Goal: Contribute content: Contribute content

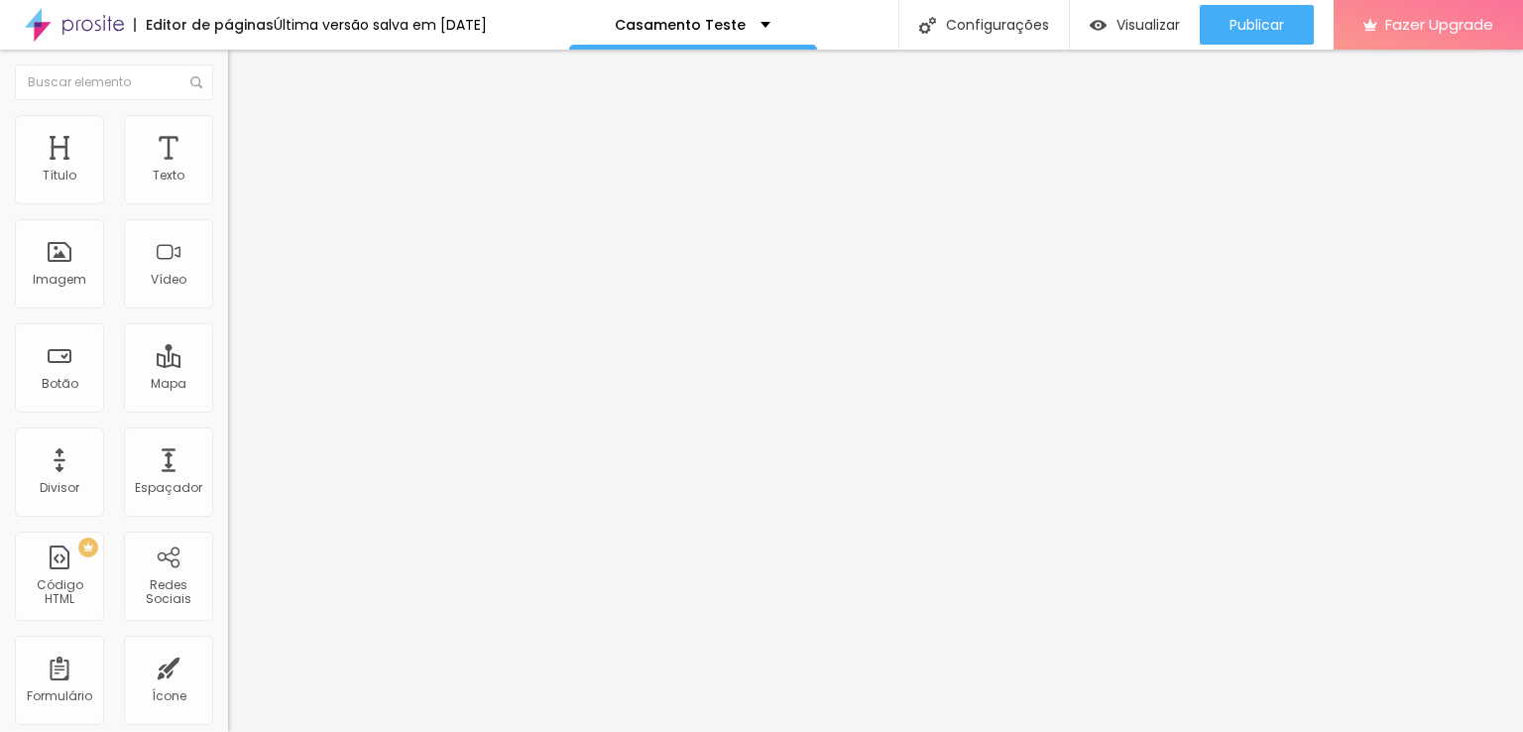
click at [228, 210] on span "Editar perguntas" at bounding box center [284, 201] width 113 height 17
drag, startPoint x: 562, startPoint y: 298, endPoint x: 491, endPoint y: 290, distance: 71.8
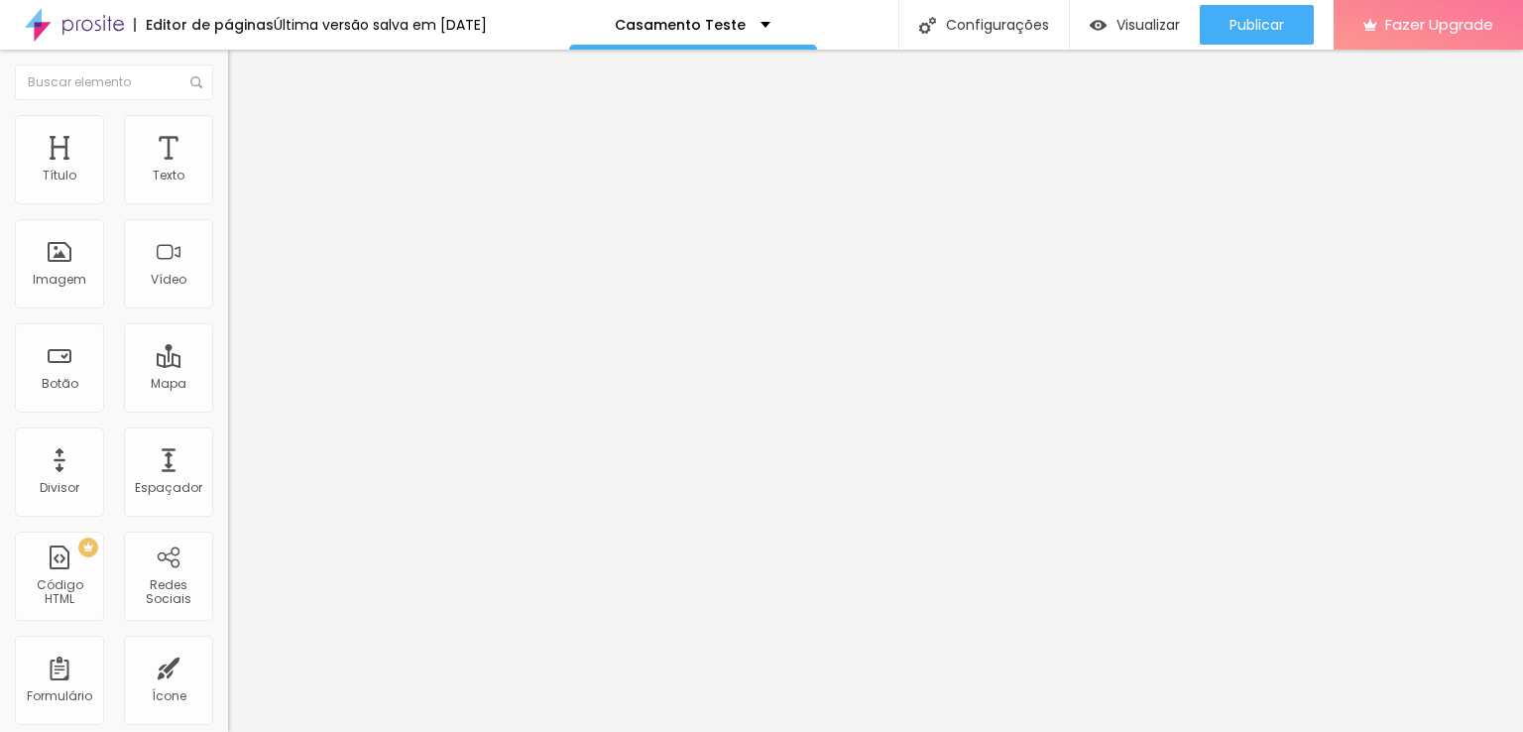
click at [228, 171] on span "Trocar imagem" at bounding box center [282, 162] width 108 height 17
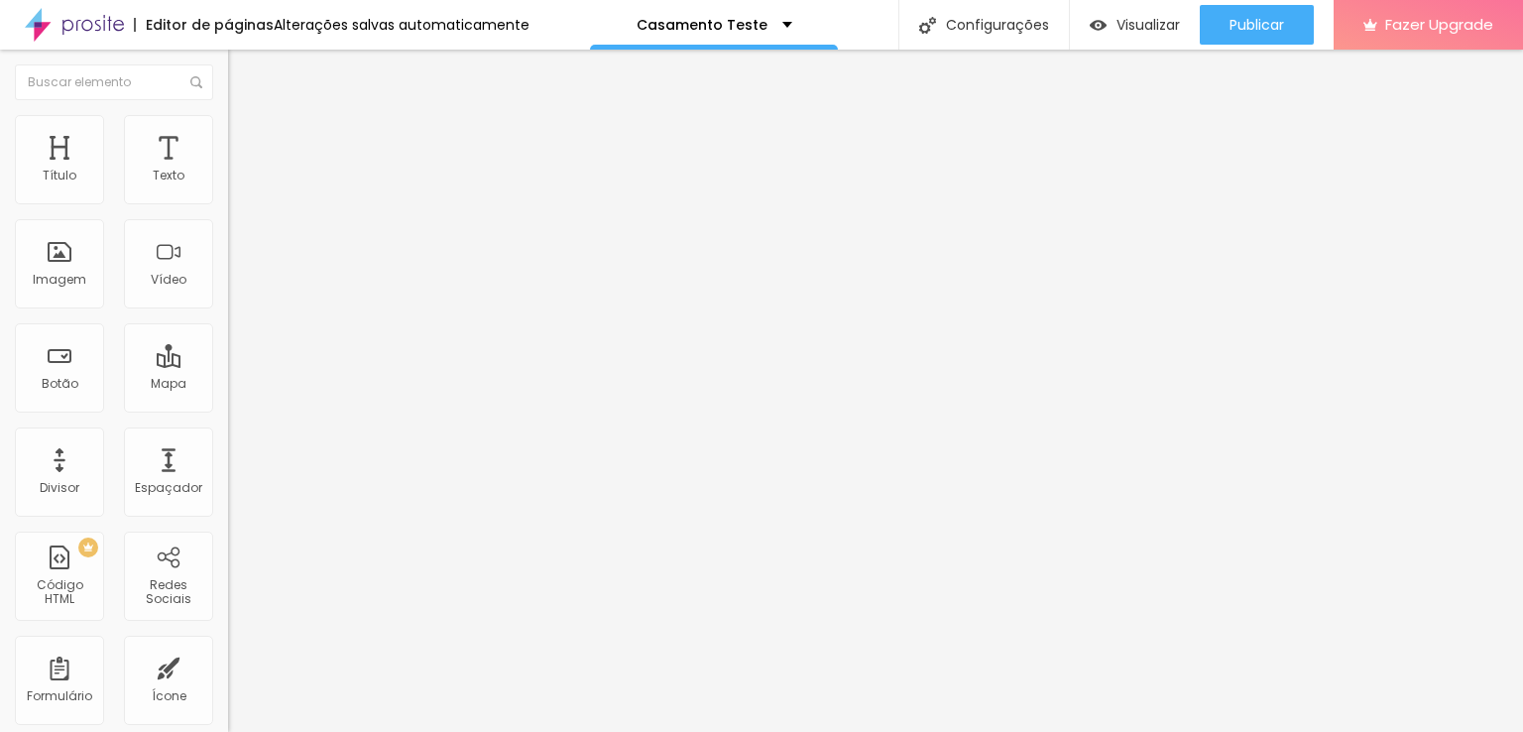
click at [228, 169] on div "Trocar imagem" at bounding box center [342, 162] width 228 height 14
drag, startPoint x: 95, startPoint y: 227, endPoint x: 111, endPoint y: 250, distance: 27.8
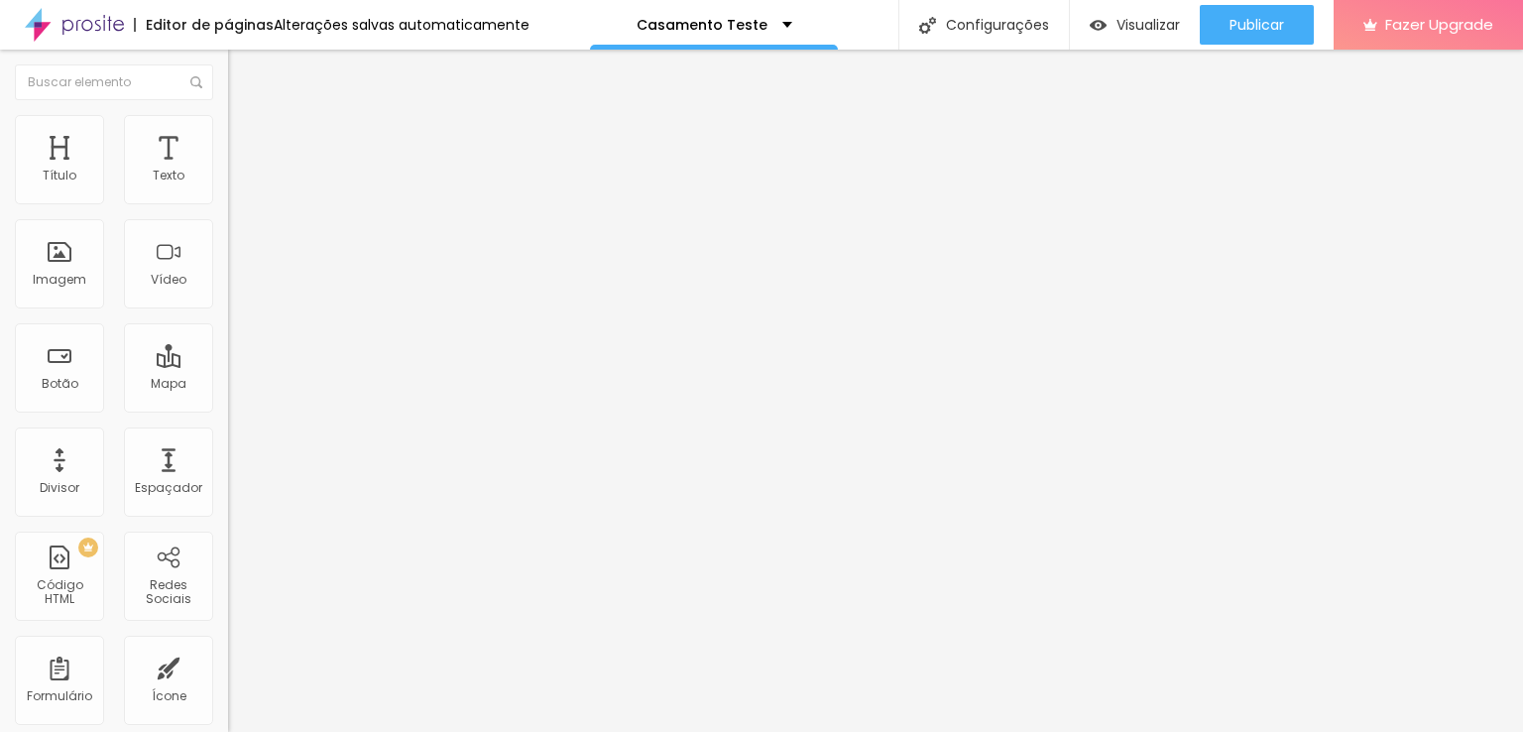
click at [228, 169] on div "Trocar imagem" at bounding box center [342, 162] width 228 height 14
click at [228, 128] on img at bounding box center [237, 124] width 18 height 18
type input "40"
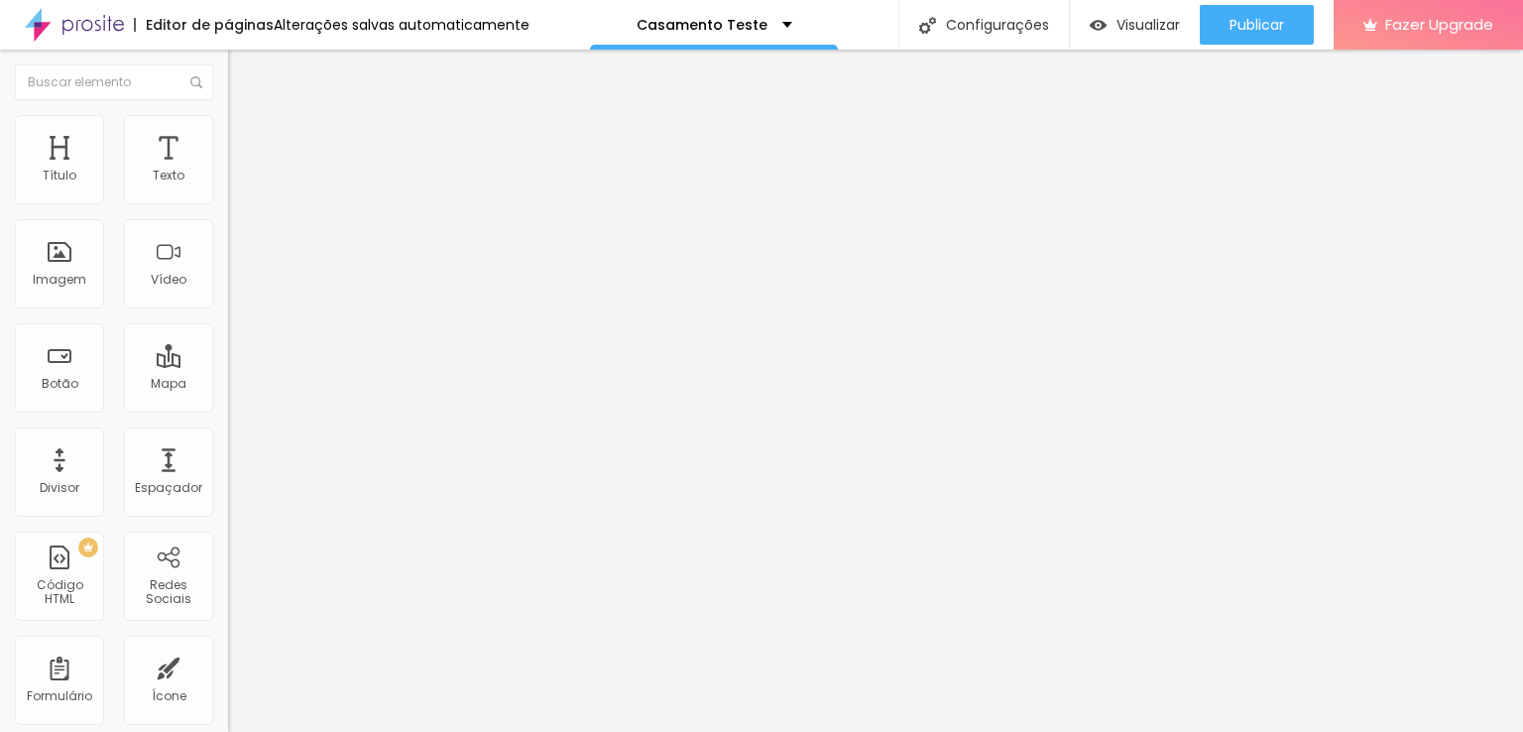
type input "45"
type input "50"
type input "55"
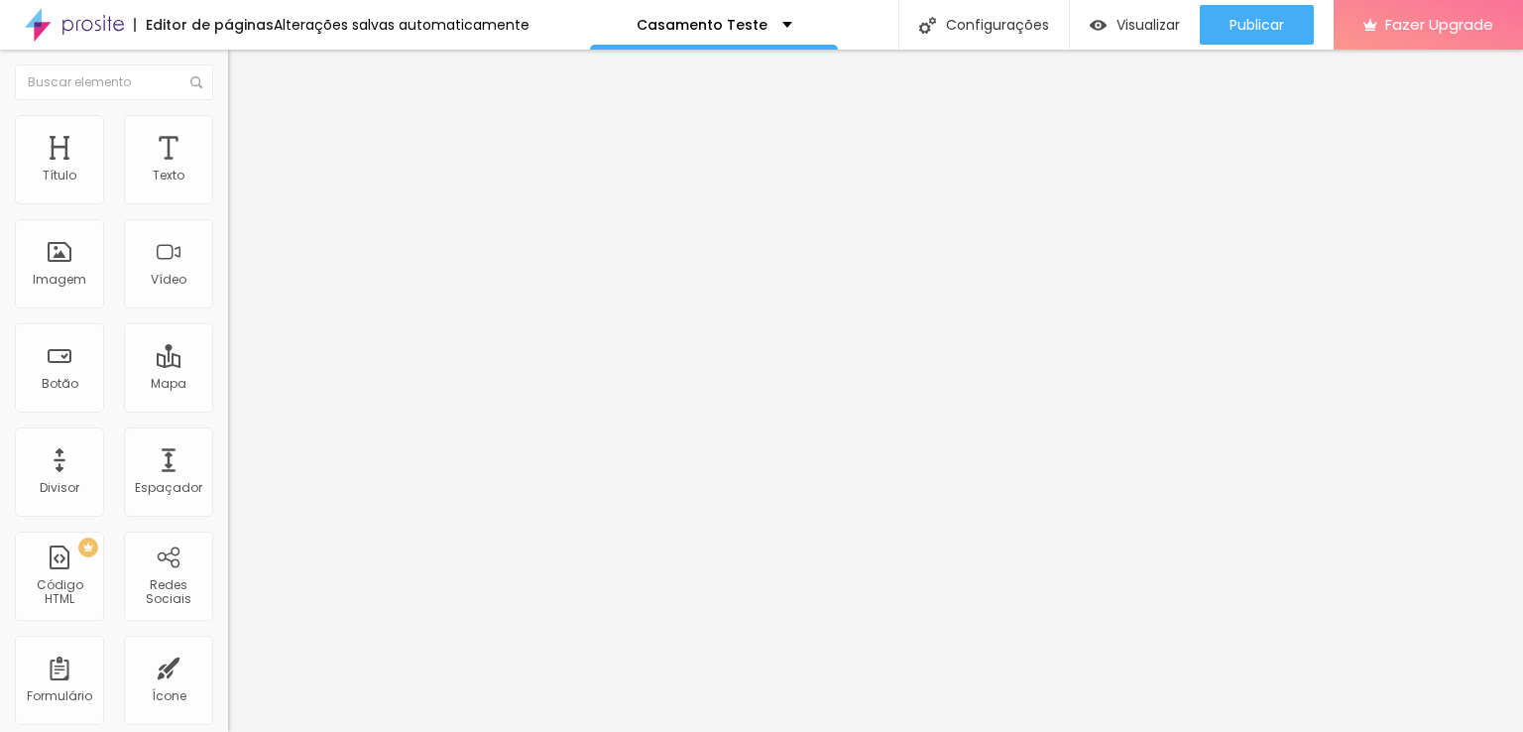
type input "55"
type input "60"
type input "55"
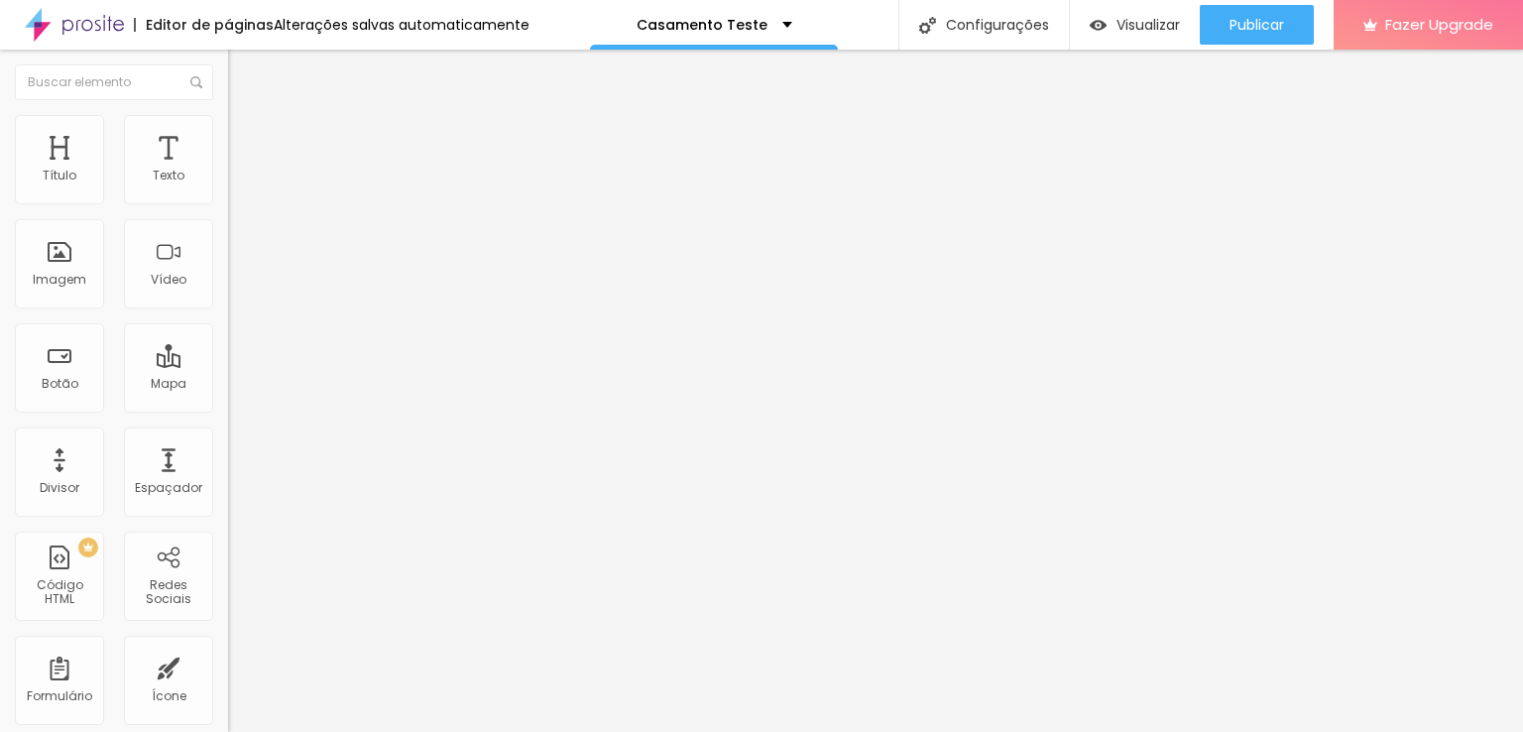
type input "50"
type input "45"
type input "40"
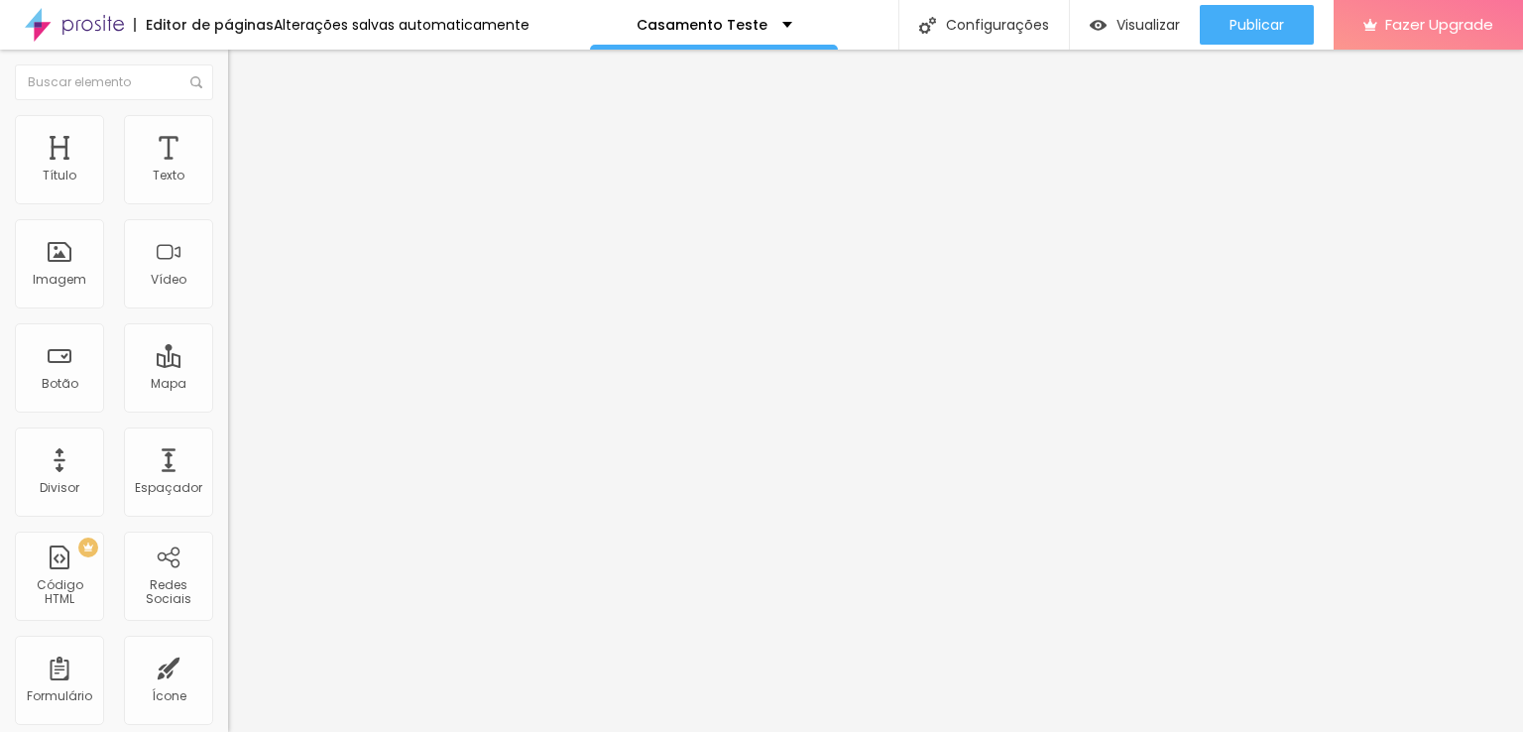
type input "40"
type input "35"
click at [228, 203] on input "range" at bounding box center [292, 195] width 128 height 16
type input "162"
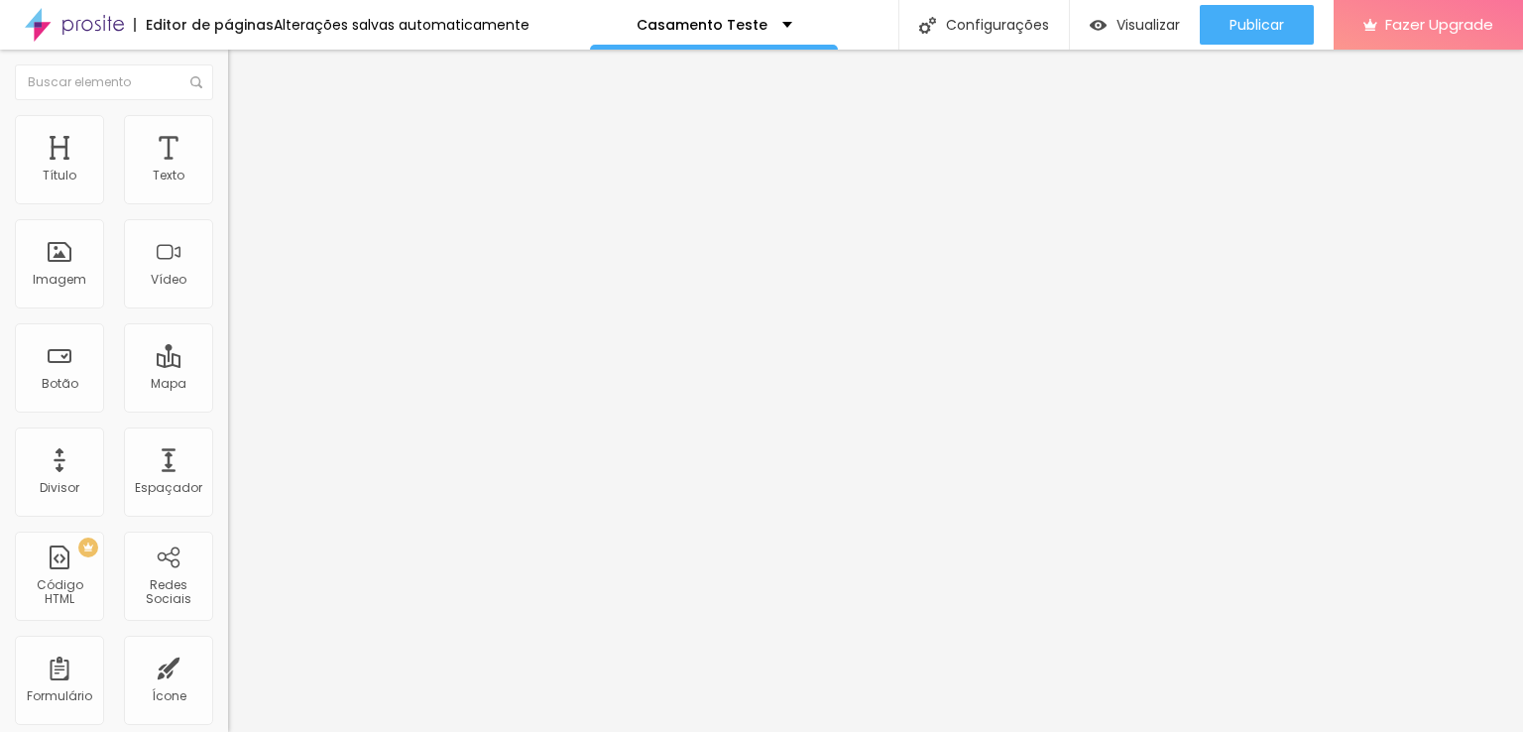
type input "162"
type input "56"
type input "28"
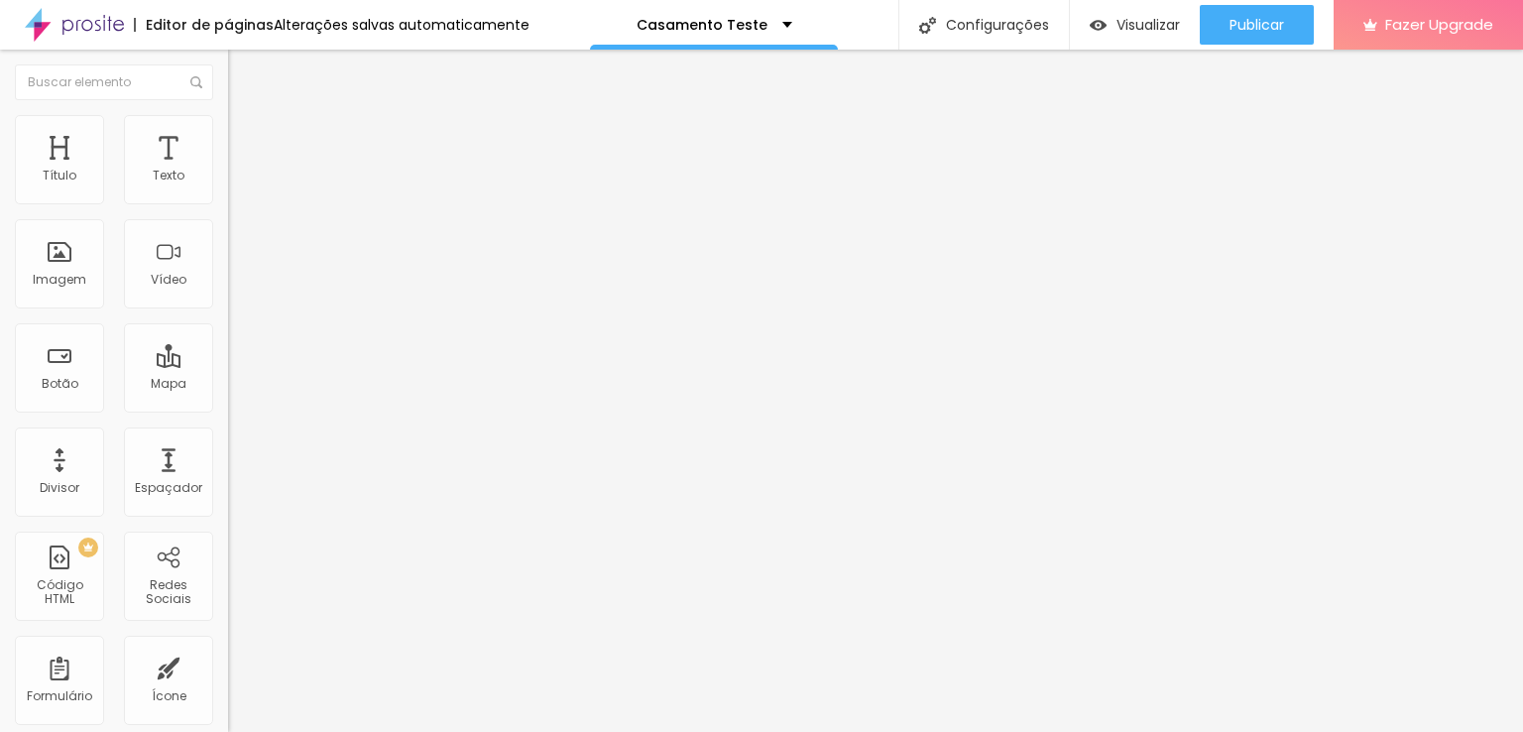
type input "13"
type input "0"
type input "12"
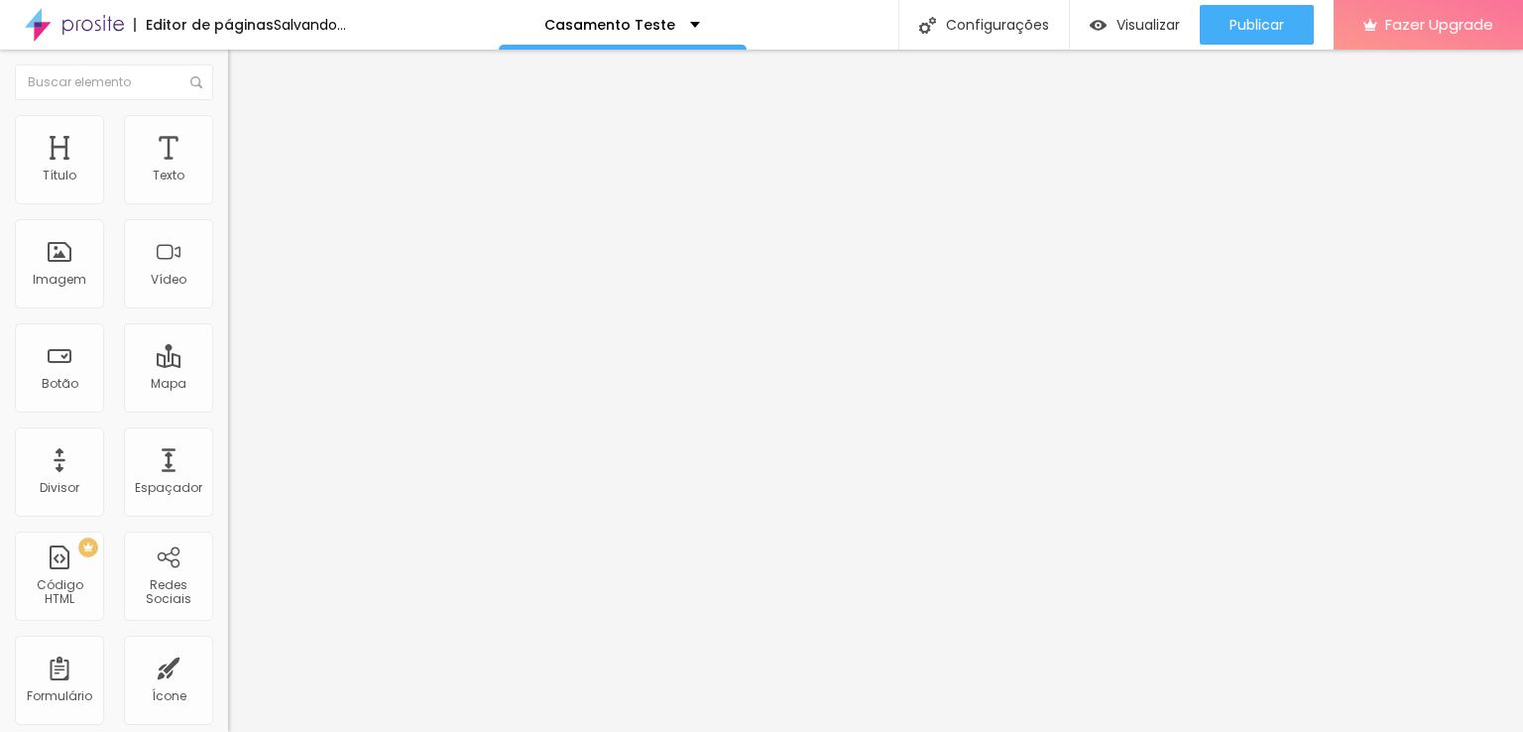
type input "12"
type input "200"
type input "124"
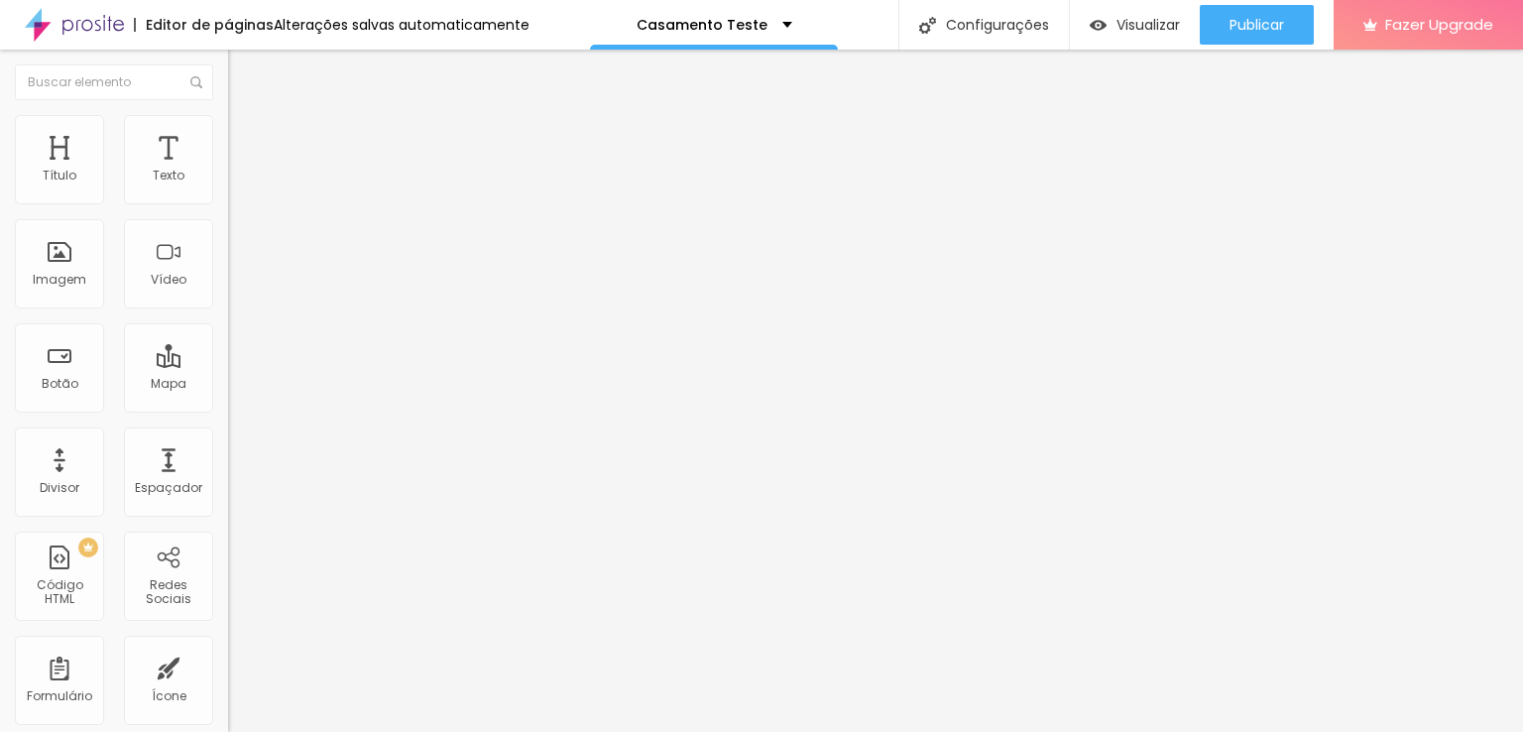
type input "0"
type input "200"
drag, startPoint x: 167, startPoint y: 248, endPoint x: 192, endPoint y: 294, distance: 53.2
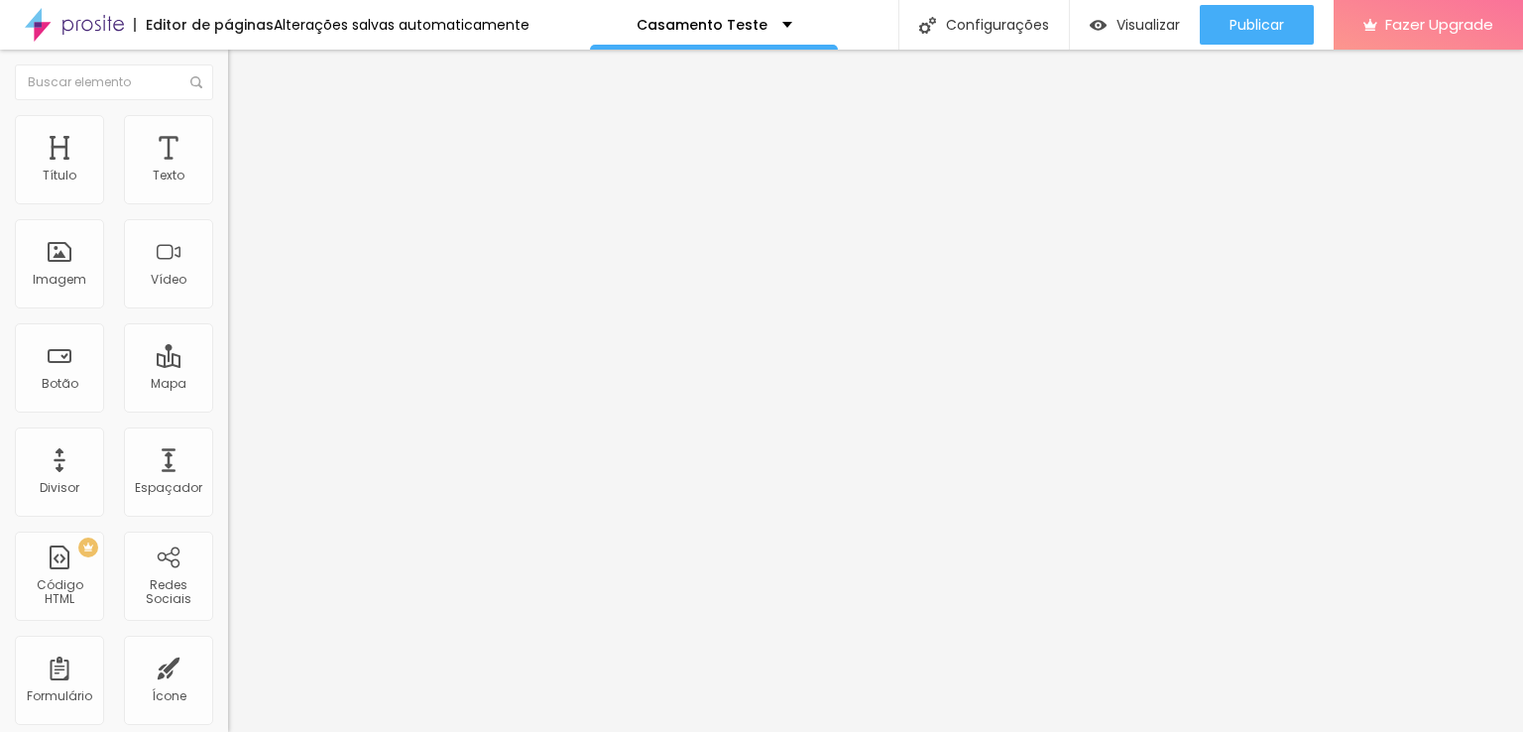
click at [228, 435] on input "range" at bounding box center [292, 443] width 128 height 16
click at [228, 135] on img at bounding box center [237, 144] width 18 height 18
type input "19"
type input "40"
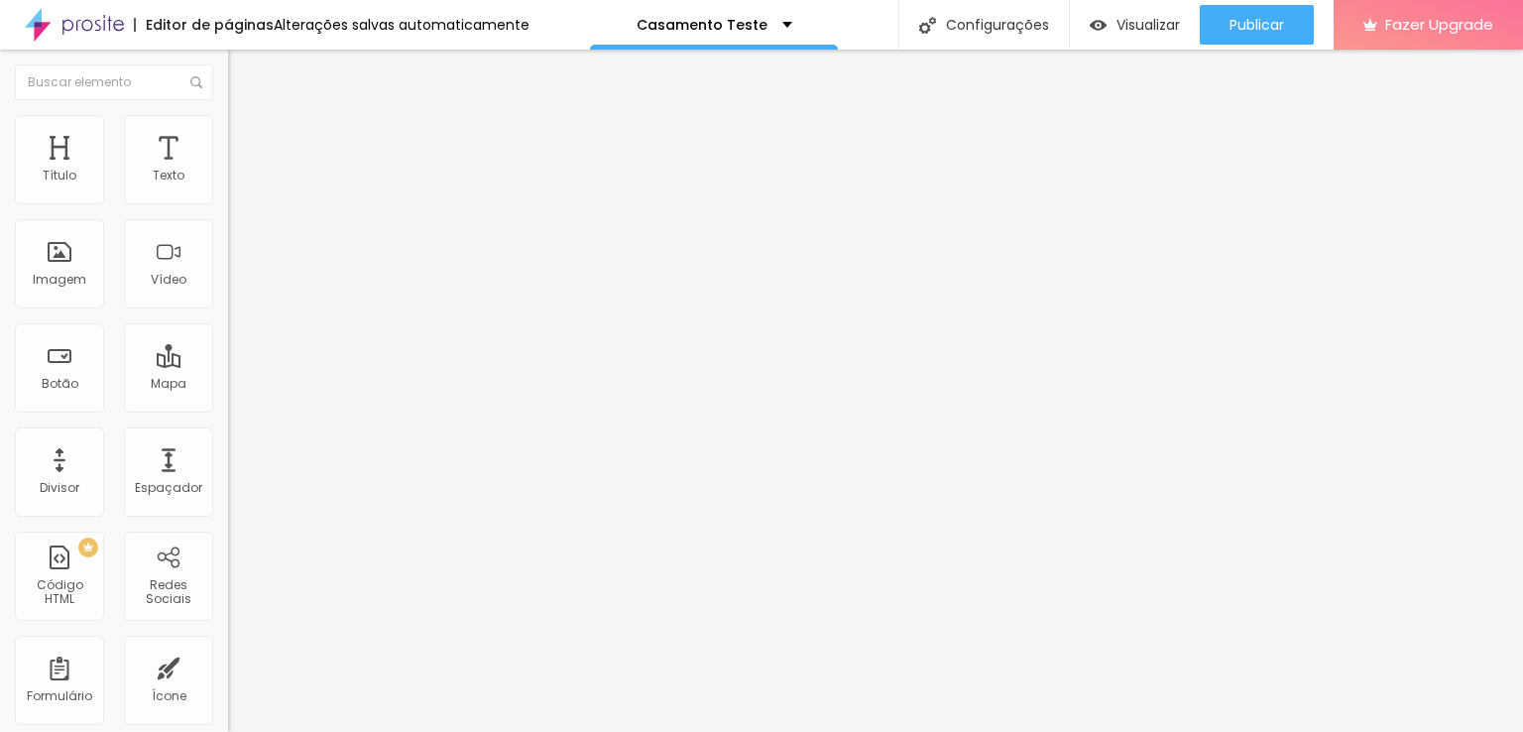
type input "40"
type input "44"
type input "43"
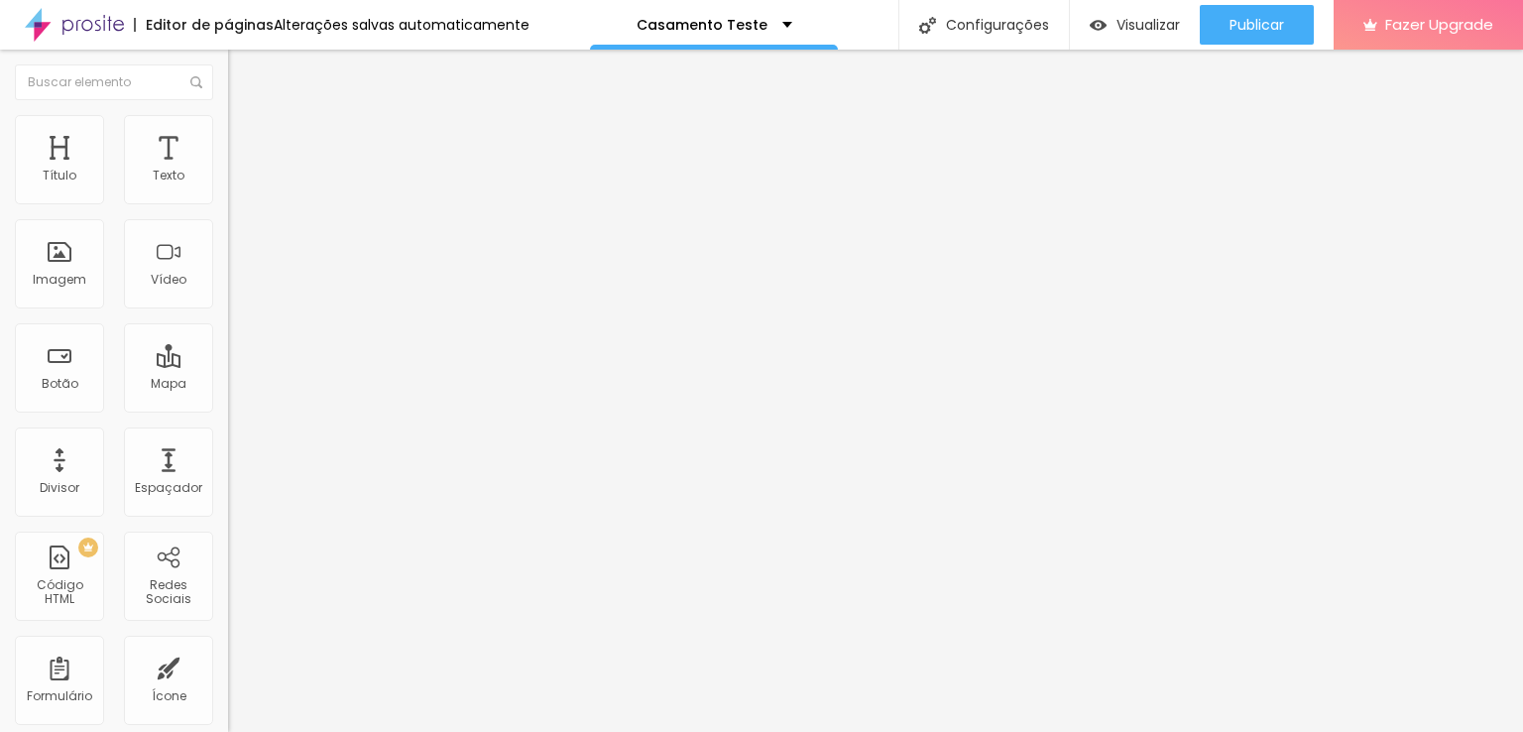
type input "32"
type input "22"
type input "19"
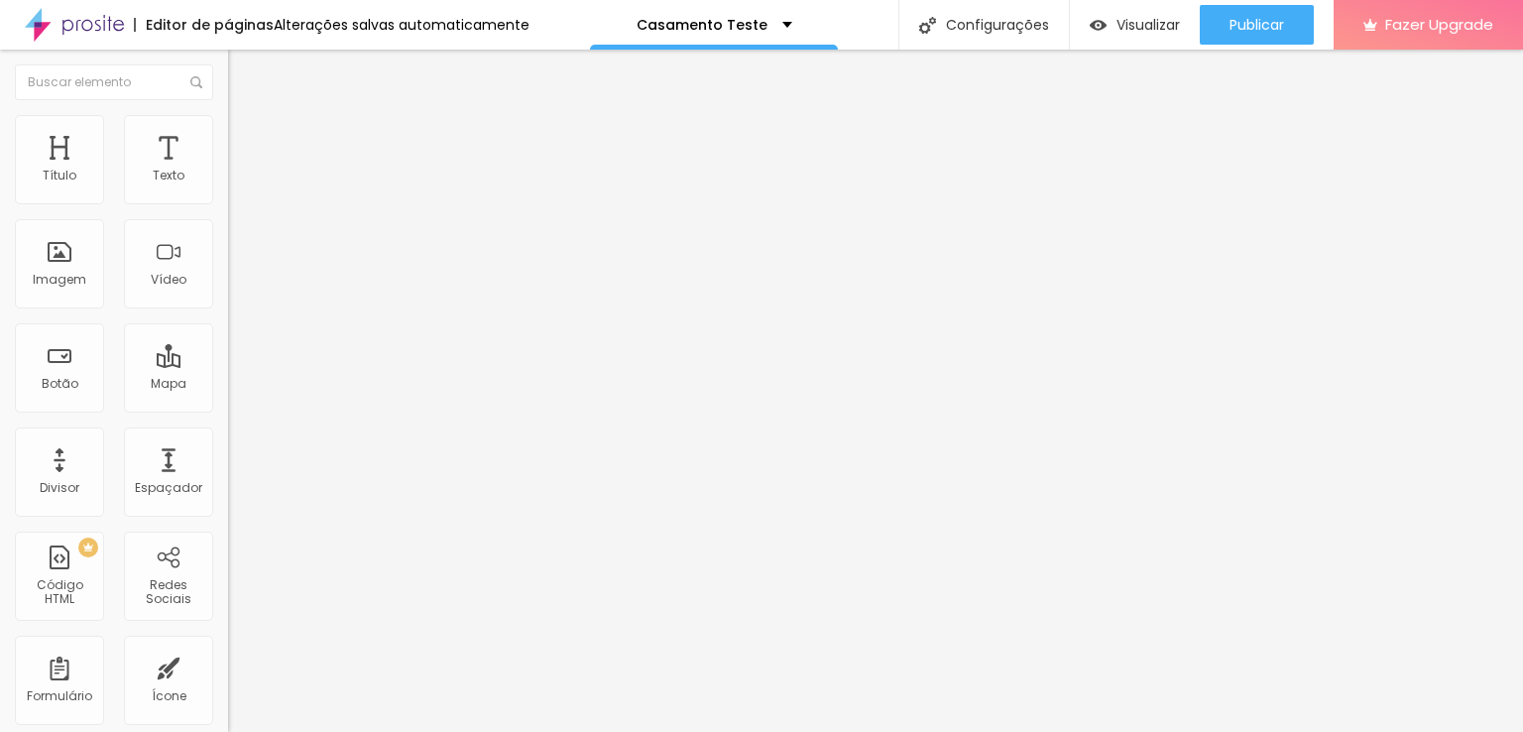
type input "19"
type input "10"
type input "3"
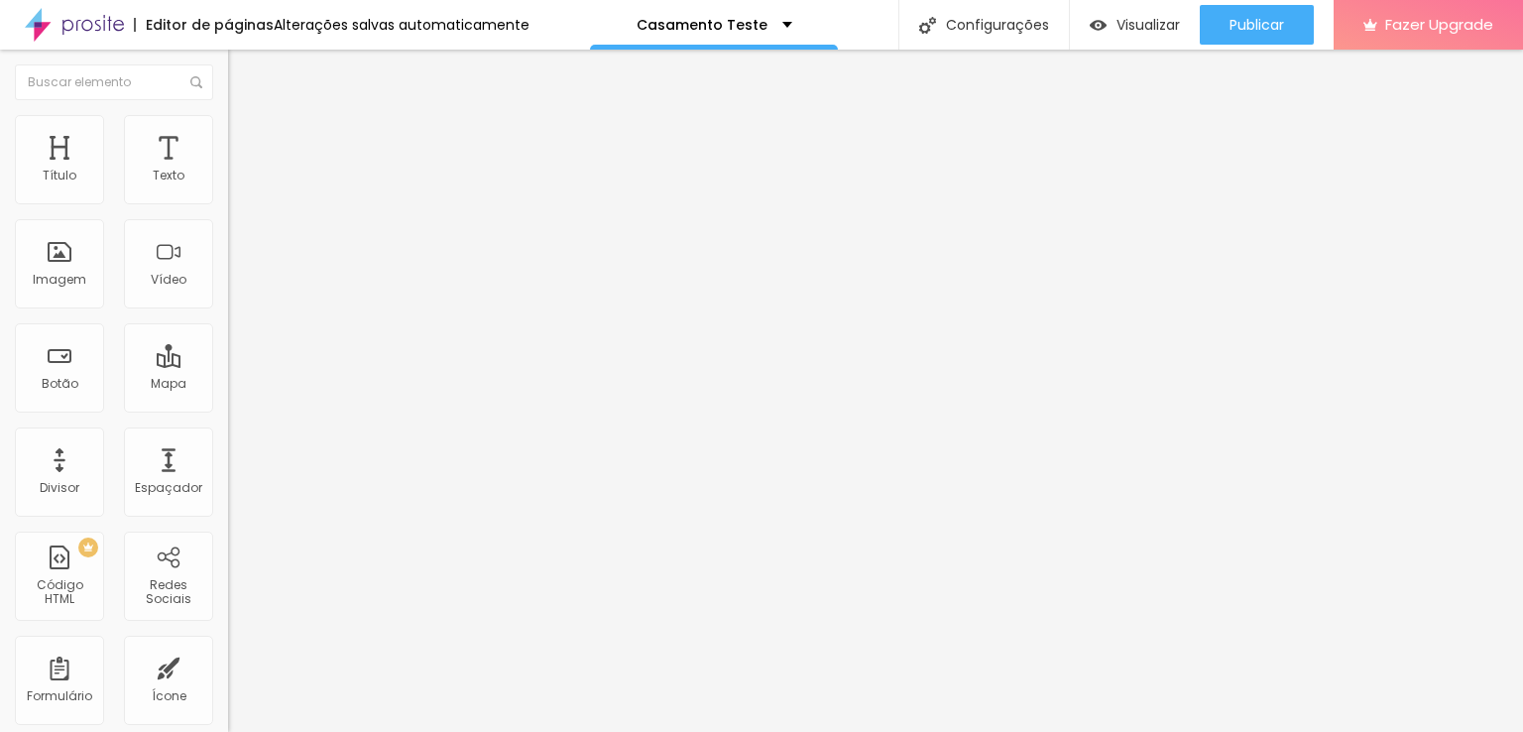
type input "0"
drag, startPoint x: 56, startPoint y: 193, endPoint x: 37, endPoint y: 195, distance: 18.9
type input "0"
click at [228, 385] on input "range" at bounding box center [292, 393] width 128 height 16
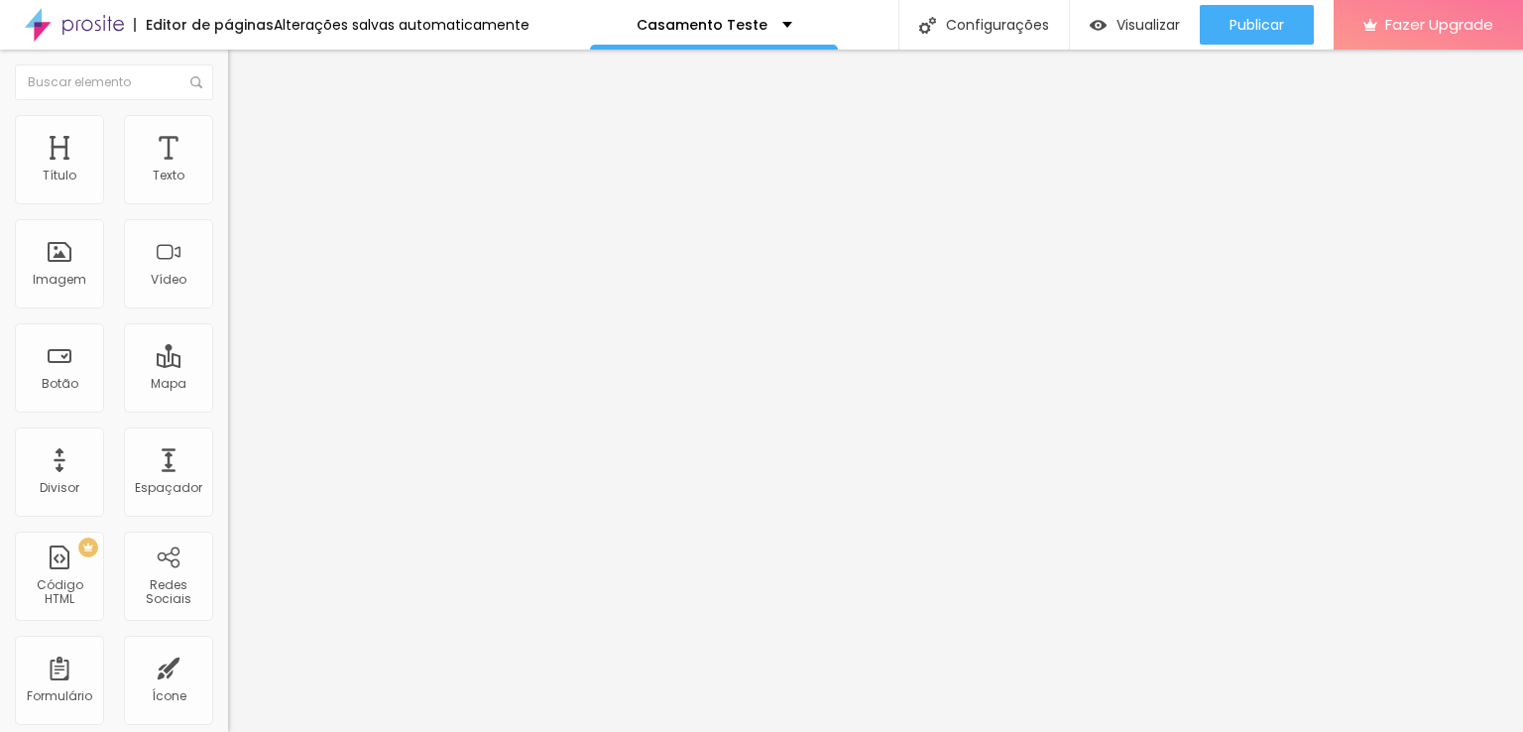
type input "4"
type input "33"
type input "72"
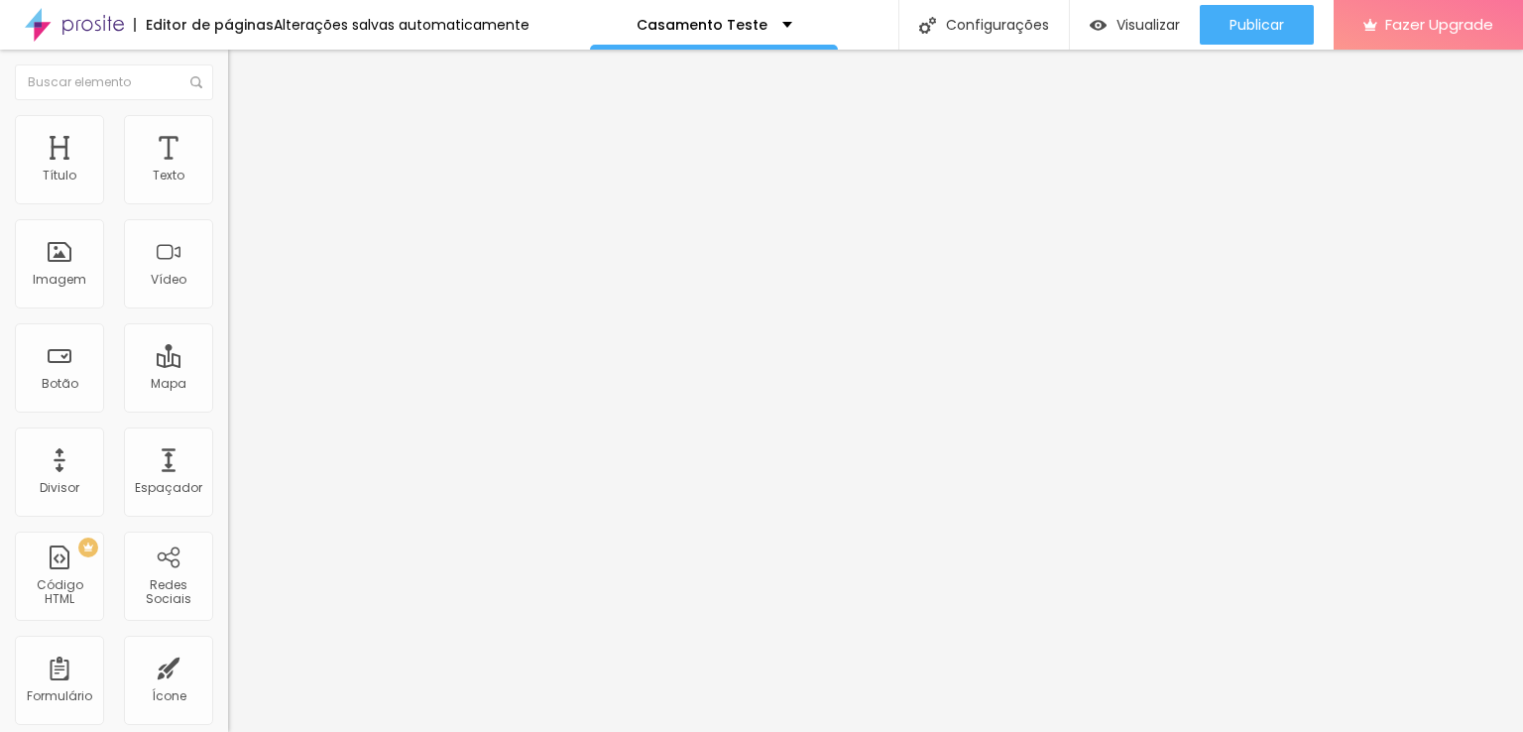
type input "72"
type input "91"
type input "92"
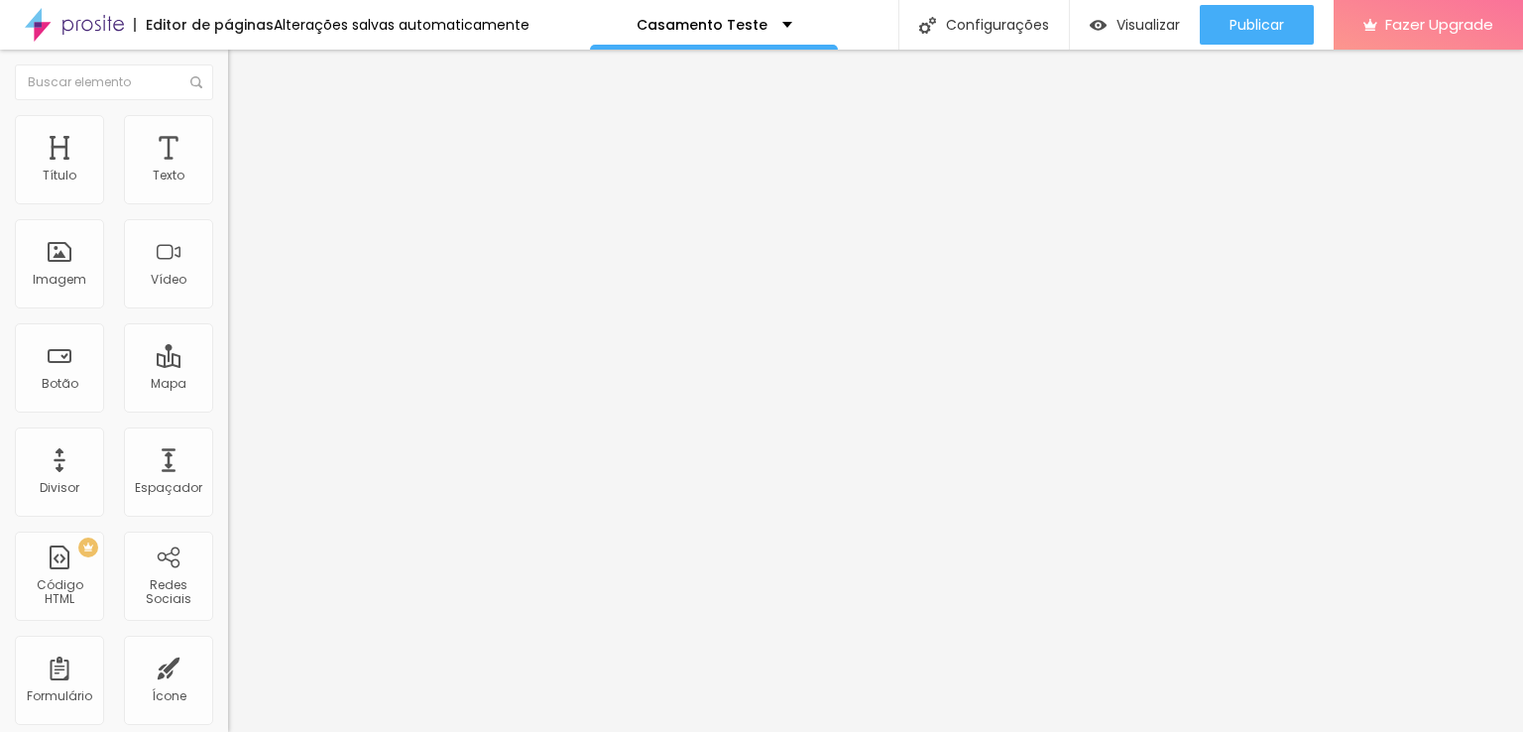
type input "91"
type input "74"
type input "59"
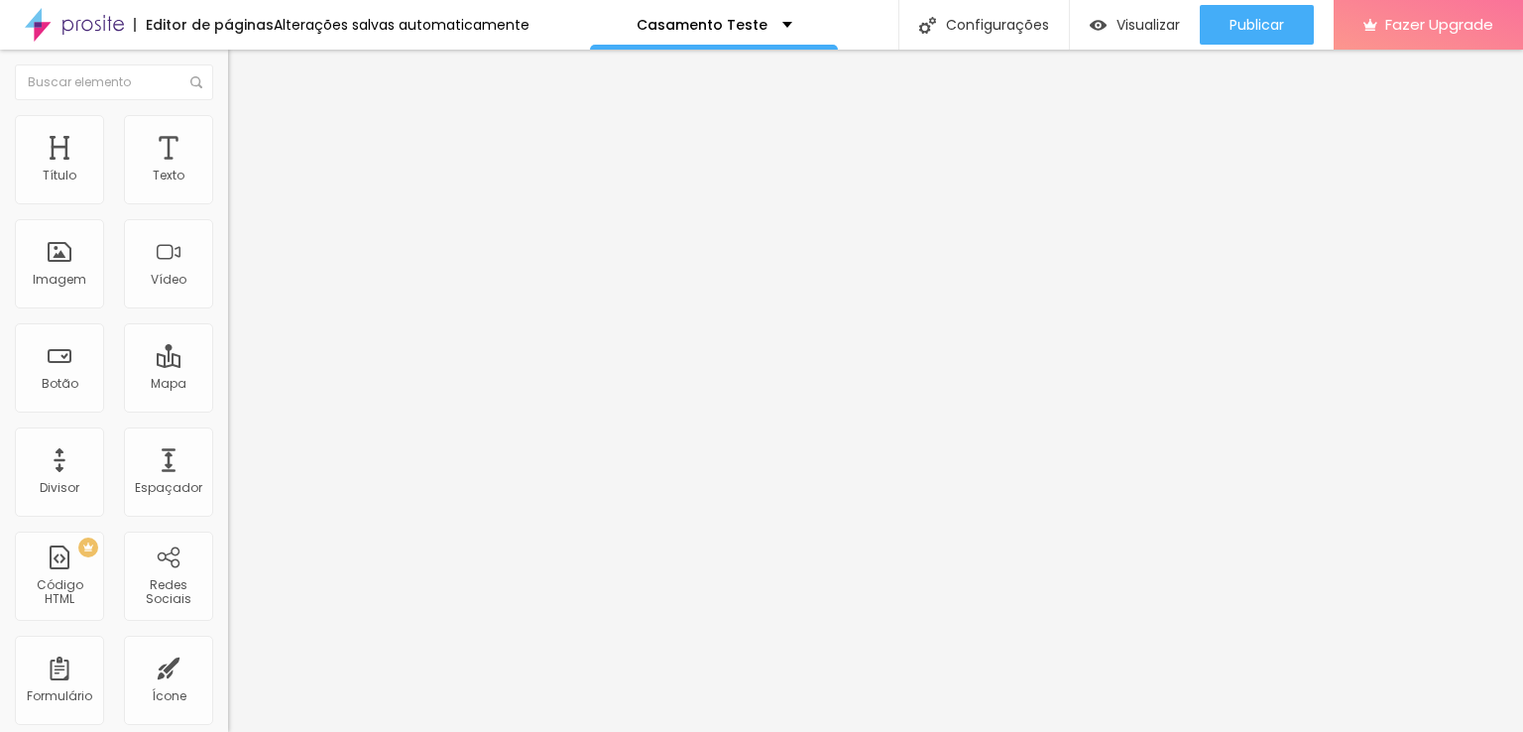
type input "59"
type input "39"
type input "16"
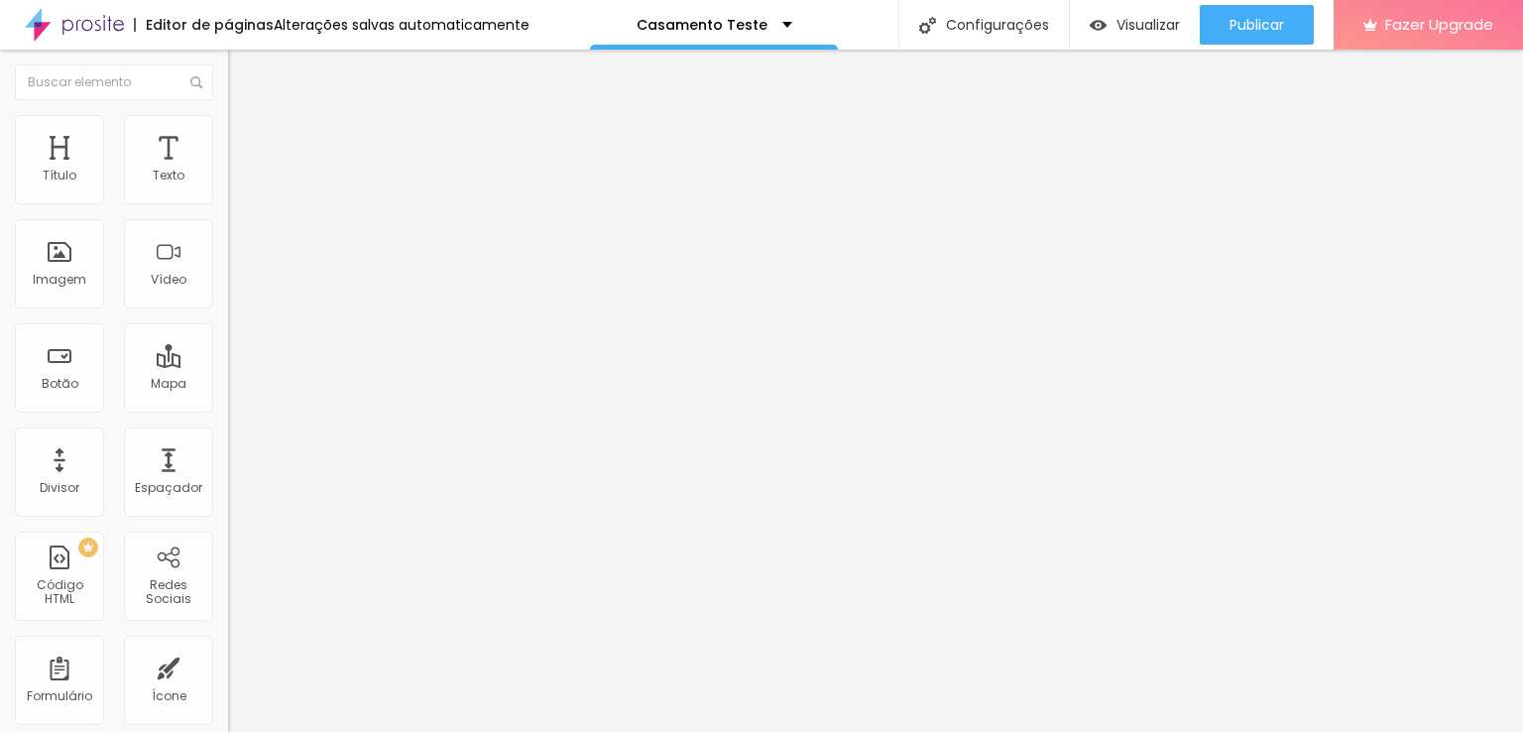
type input "3"
type input "1"
type input "0"
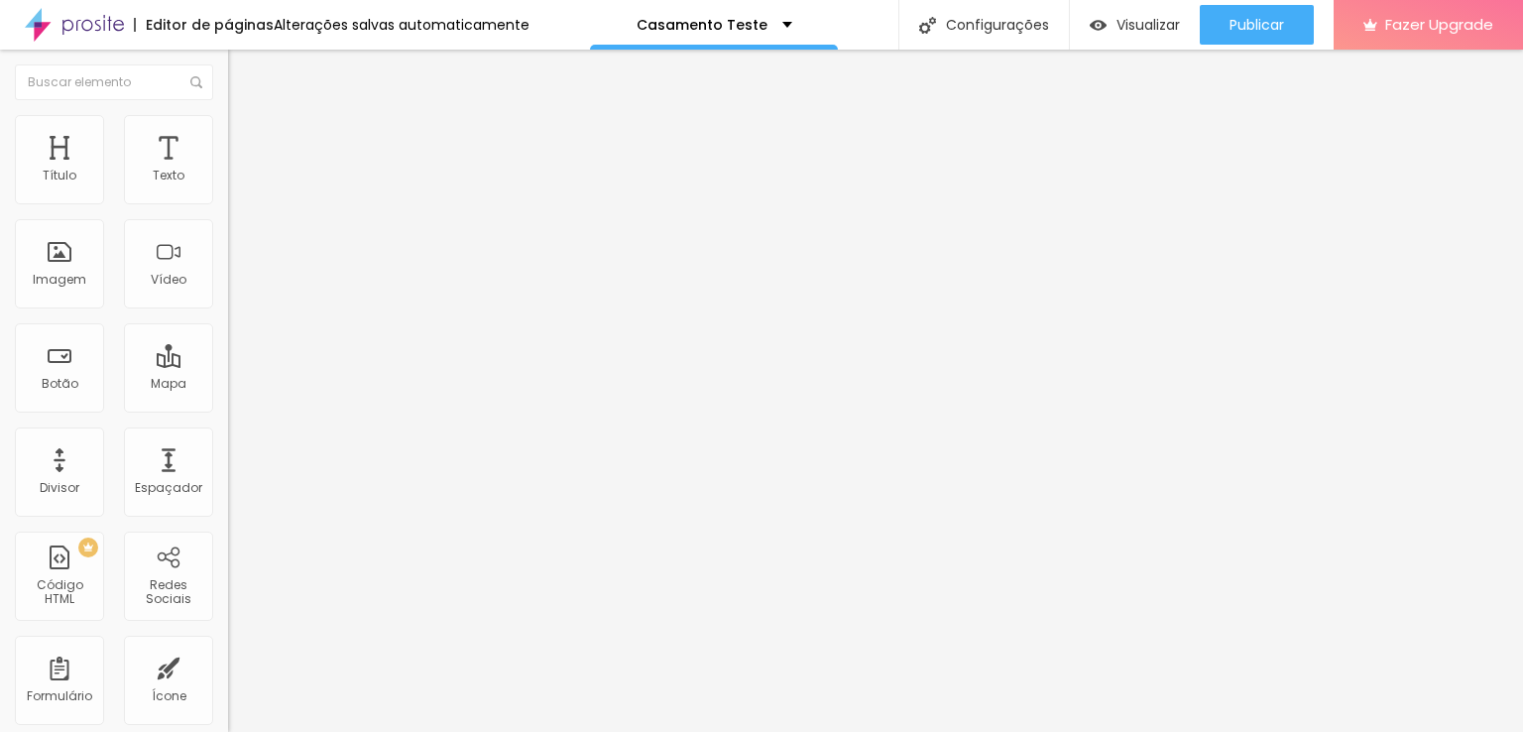
type input "0"
drag, startPoint x: 50, startPoint y: 235, endPoint x: 32, endPoint y: 230, distance: 18.5
type input "0"
click at [228, 665] on input "range" at bounding box center [292, 673] width 128 height 16
click at [228, 120] on img at bounding box center [237, 124] width 18 height 18
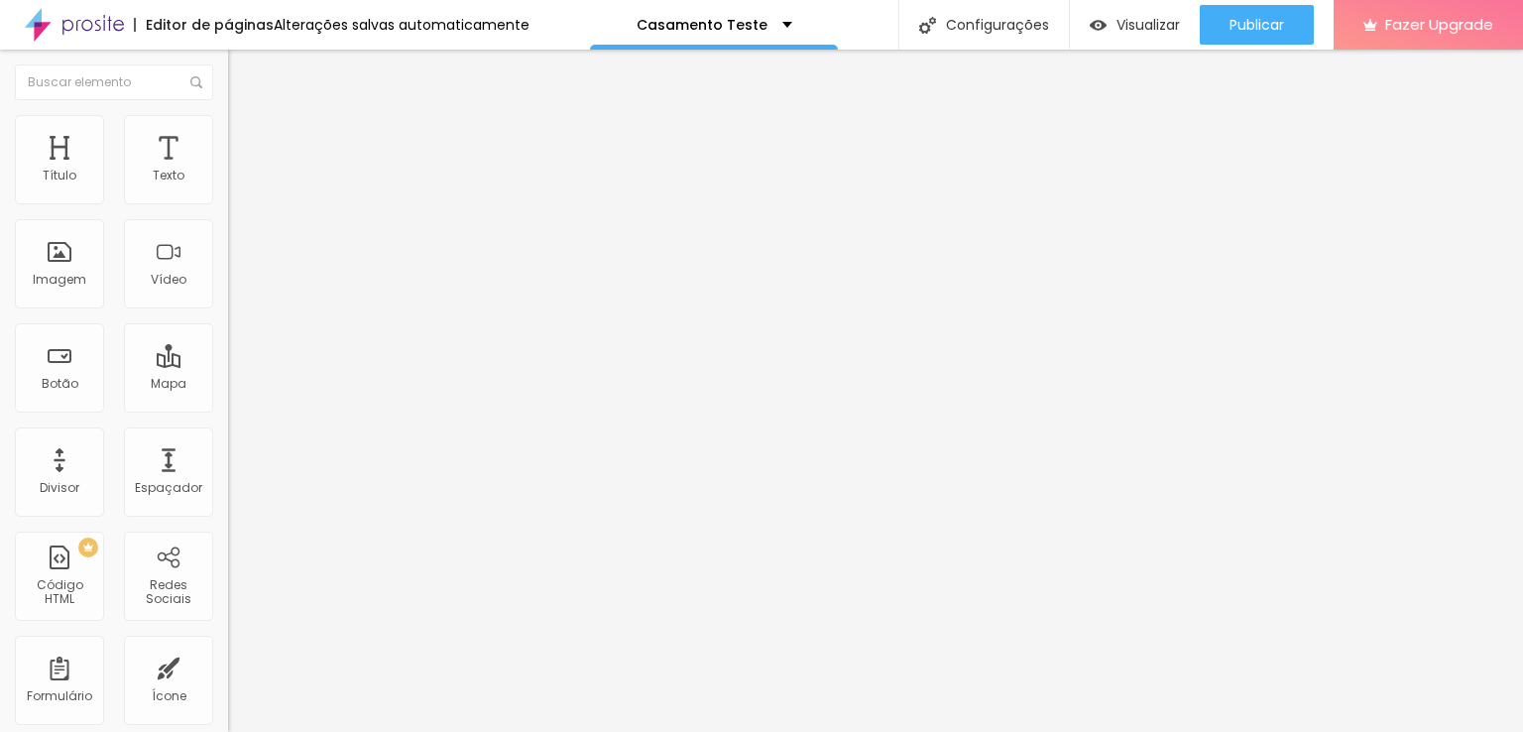
click at [228, 113] on img at bounding box center [237, 104] width 18 height 18
click at [228, 310] on span "1:1 Quadrado" at bounding box center [267, 301] width 78 height 17
click at [228, 363] on div "Original" at bounding box center [342, 357] width 228 height 12
click at [228, 346] on span "Quadrado" at bounding box center [260, 337] width 64 height 17
click at [228, 334] on span "Padrão" at bounding box center [250, 325] width 45 height 17
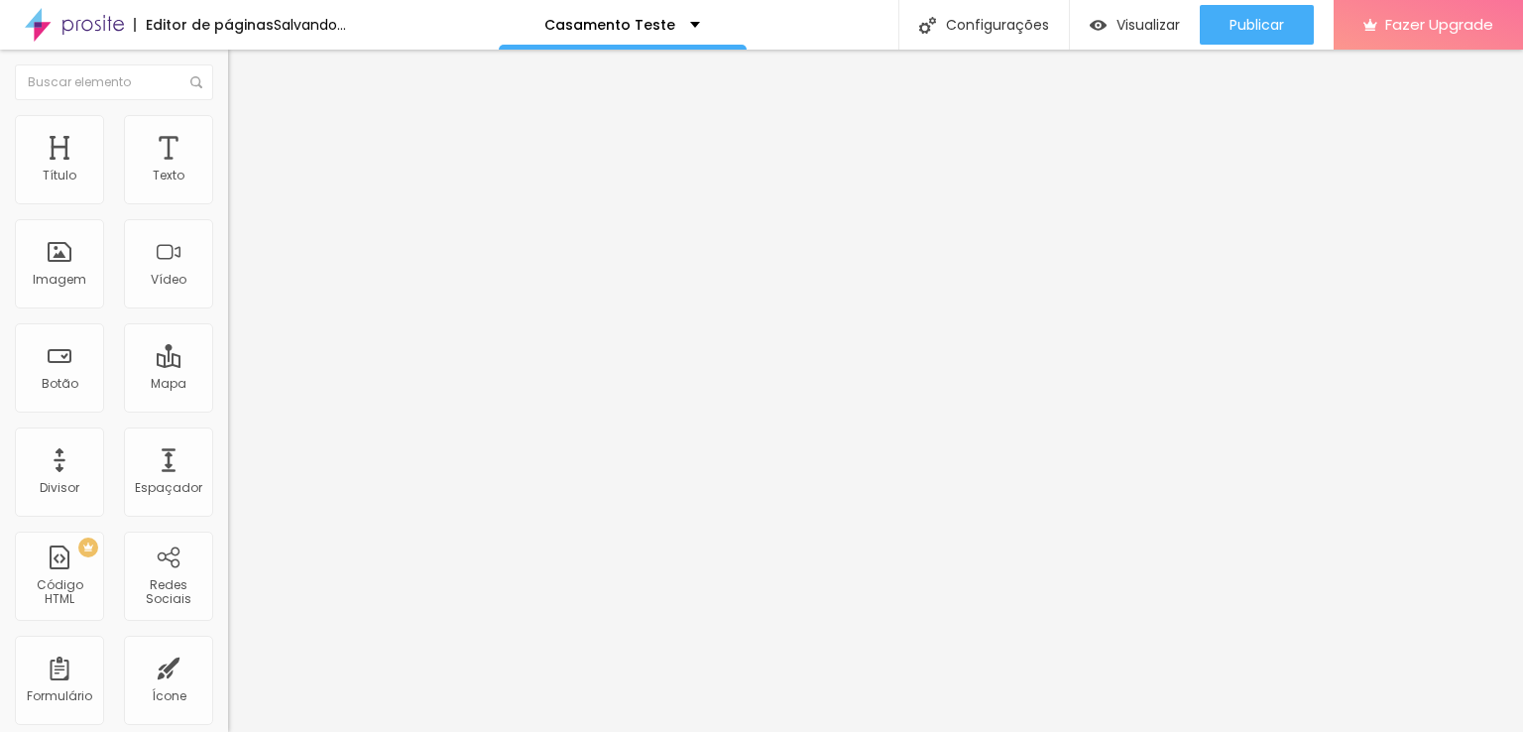
click at [228, 322] on span "Cinema" at bounding box center [253, 313] width 50 height 17
click at [228, 365] on span "Original" at bounding box center [252, 356] width 48 height 17
click at [228, 346] on span "Quadrado" at bounding box center [260, 337] width 64 height 17
click at [228, 334] on span "Padrão" at bounding box center [250, 325] width 45 height 17
click at [228, 353] on span "Quadrado" at bounding box center [260, 344] width 64 height 17
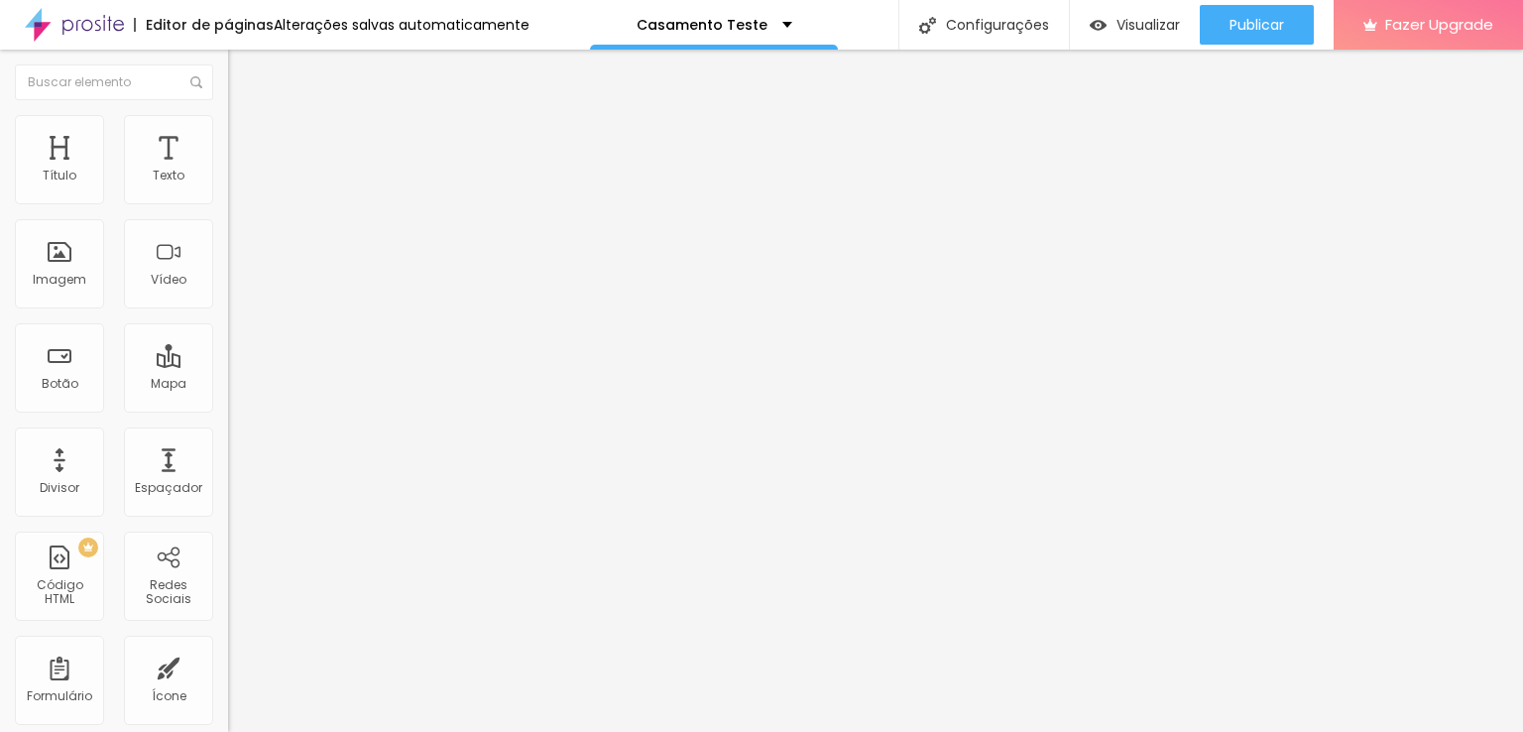
click at [228, 332] on div "Padrão 4:3" at bounding box center [342, 326] width 228 height 12
click at [228, 322] on span "Cinema" at bounding box center [253, 313] width 50 height 17
click at [228, 251] on img at bounding box center [235, 244] width 14 height 14
click at [228, 267] on img at bounding box center [235, 260] width 14 height 14
click at [228, 365] on span "Original" at bounding box center [252, 356] width 48 height 17
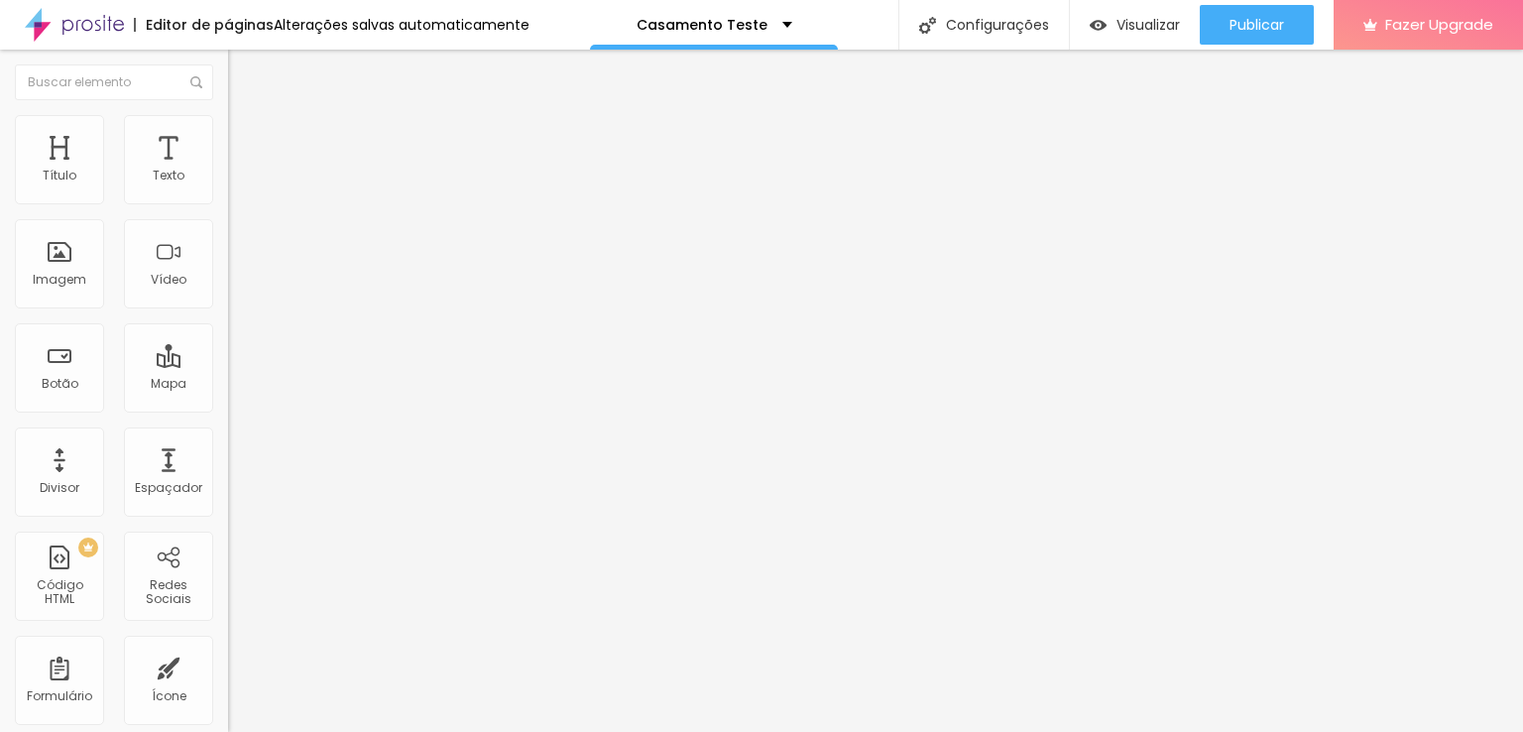
click at [336, 171] on span at bounding box center [342, 162] width 12 height 17
click at [228, 171] on span "Adicionar imagem" at bounding box center [292, 162] width 128 height 17
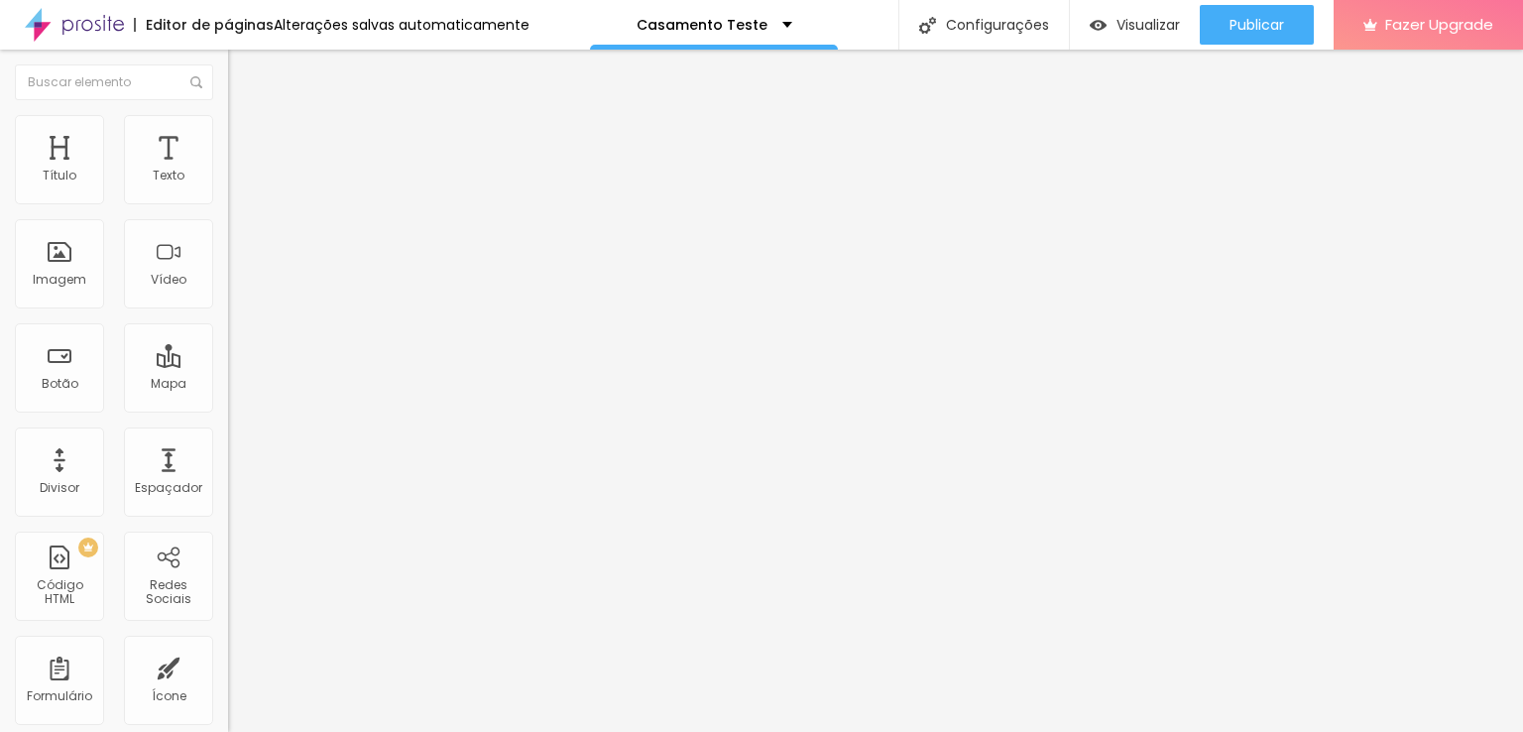
click at [228, 346] on span "Quadrado" at bounding box center [260, 337] width 64 height 17
click at [228, 334] on span "Padrão" at bounding box center [250, 325] width 45 height 17
click at [228, 322] on span "Cinema" at bounding box center [253, 313] width 50 height 17
click at [228, 365] on span "Original" at bounding box center [252, 356] width 48 height 17
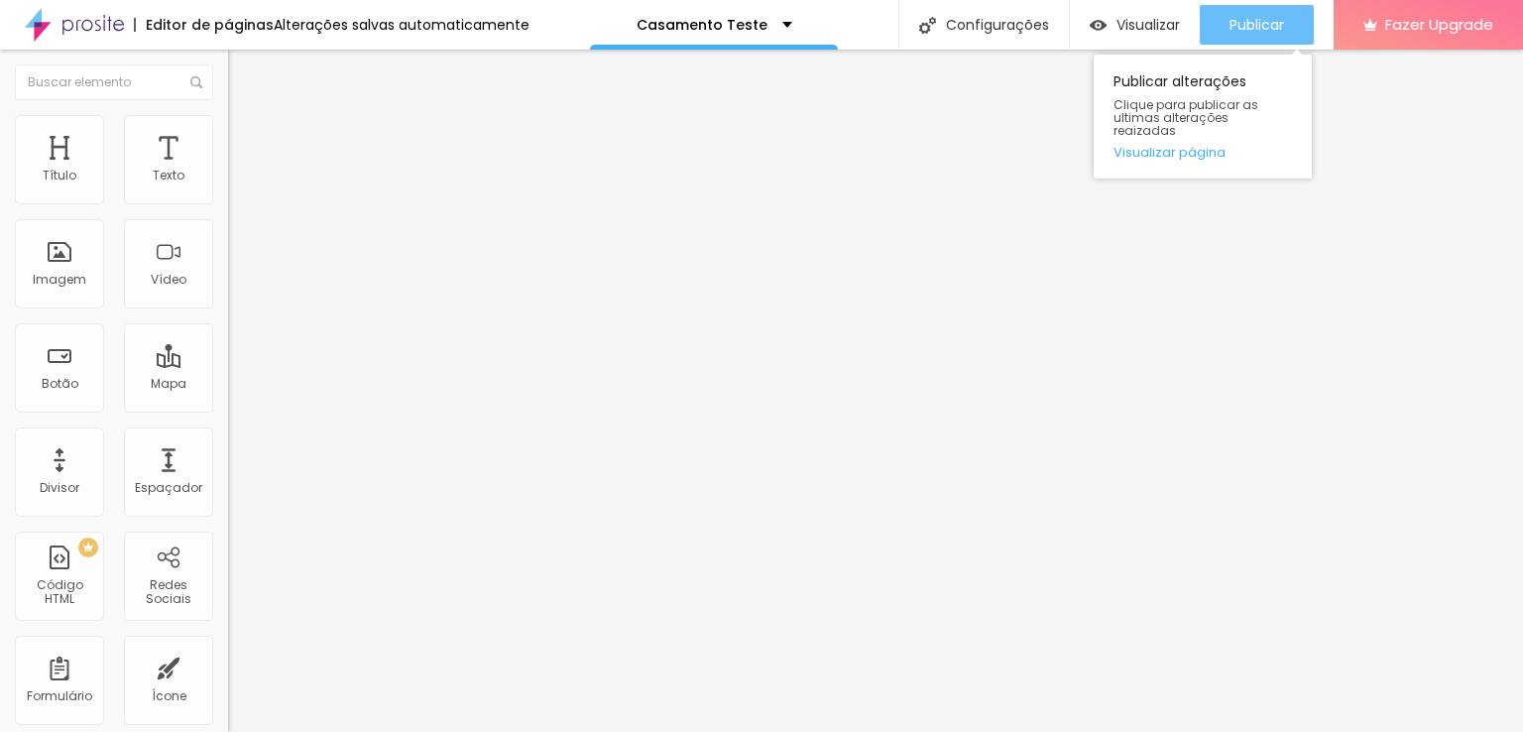
click at [1229, 9] on div "Publicar" at bounding box center [1256, 25] width 55 height 40
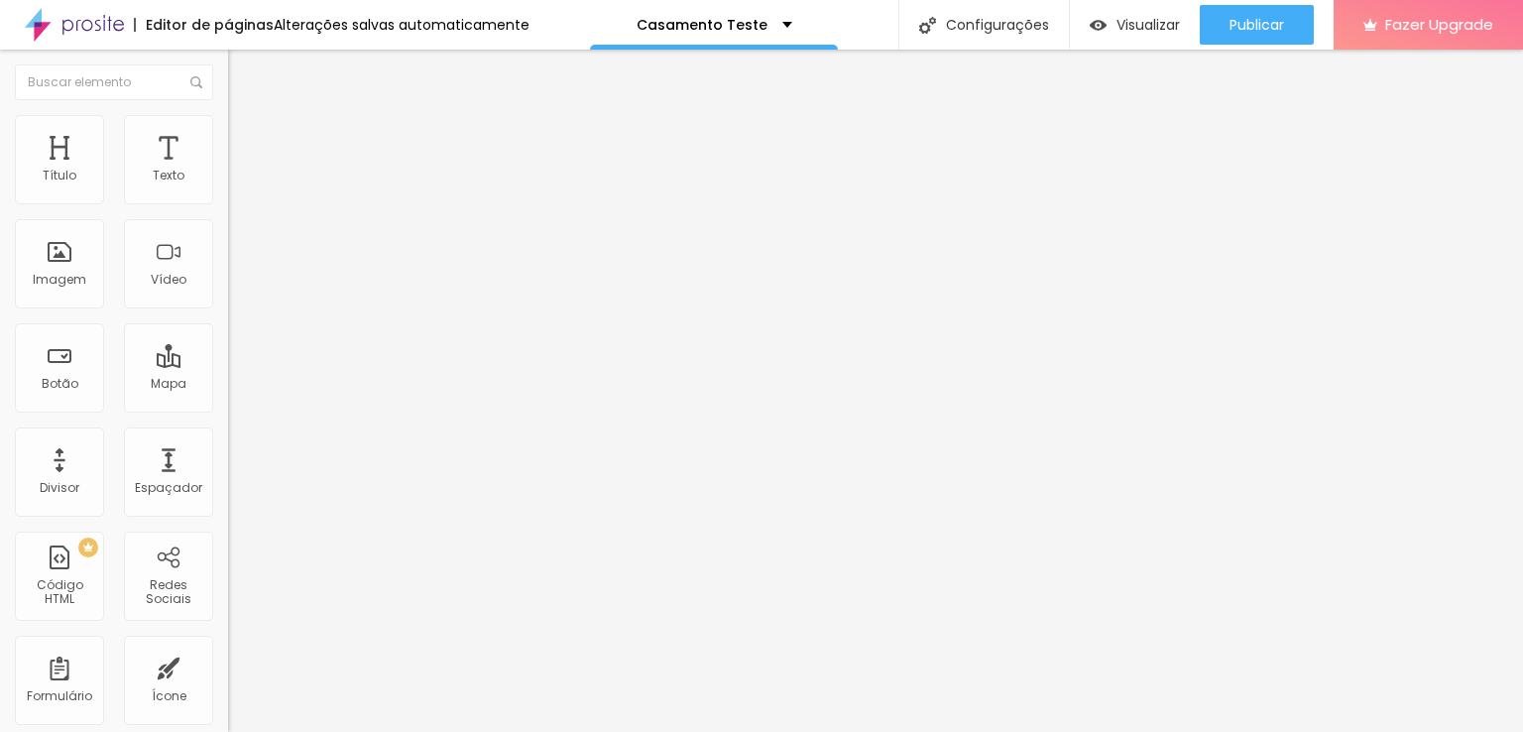
click at [228, 186] on input "text" at bounding box center [347, 177] width 238 height 20
paste input "[URL][DOMAIN_NAME]"
type input "[URL][DOMAIN_NAME]"
click at [228, 296] on span "4:3 Standard" at bounding box center [268, 288] width 80 height 17
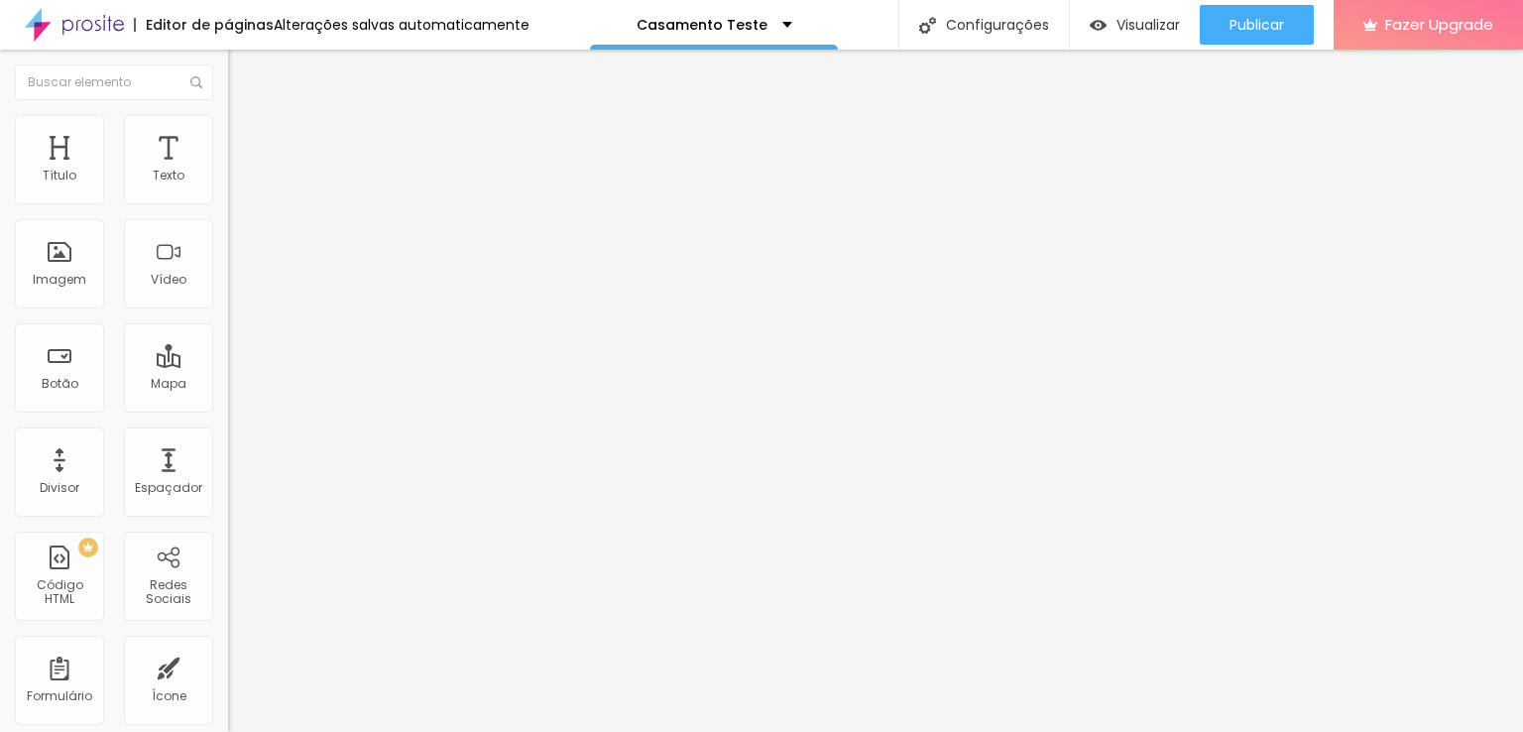
click at [228, 361] on div "Vertical 2 9:16" at bounding box center [342, 355] width 228 height 12
click at [228, 344] on span "Vertical 1" at bounding box center [254, 335] width 53 height 17
click at [228, 332] on span "Standard" at bounding box center [257, 323] width 59 height 17
click at [228, 318] on div "Wide 16:9" at bounding box center [342, 312] width 228 height 12
click at [228, 308] on span "Ultrawide" at bounding box center [256, 299] width 57 height 17
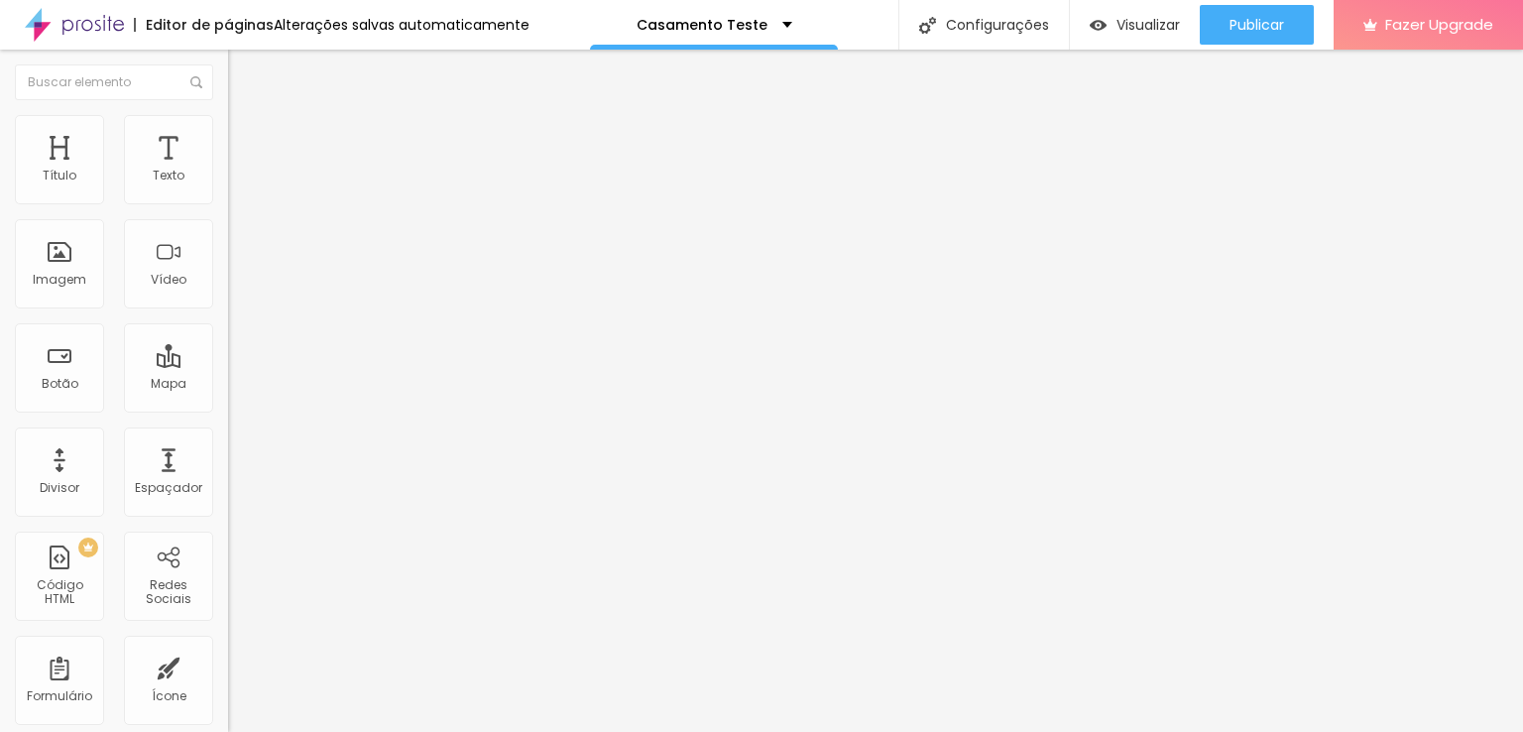
click at [287, 339] on span "4:3" at bounding box center [296, 330] width 18 height 17
click at [228, 385] on div at bounding box center [342, 385] width 228 height 0
click at [228, 135] on li "Avançado" at bounding box center [342, 145] width 228 height 20
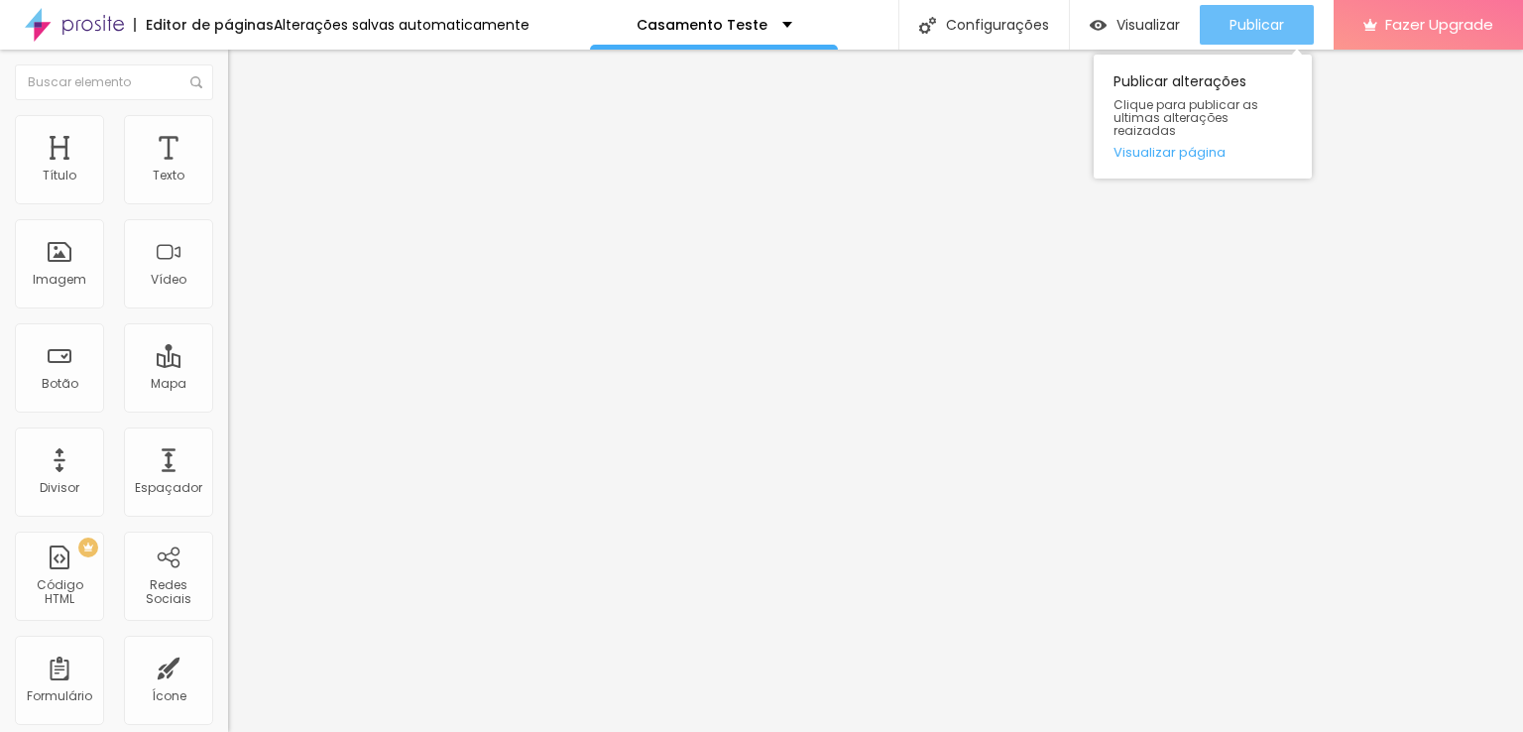
click at [1260, 17] on span "Publicar" at bounding box center [1256, 25] width 55 height 16
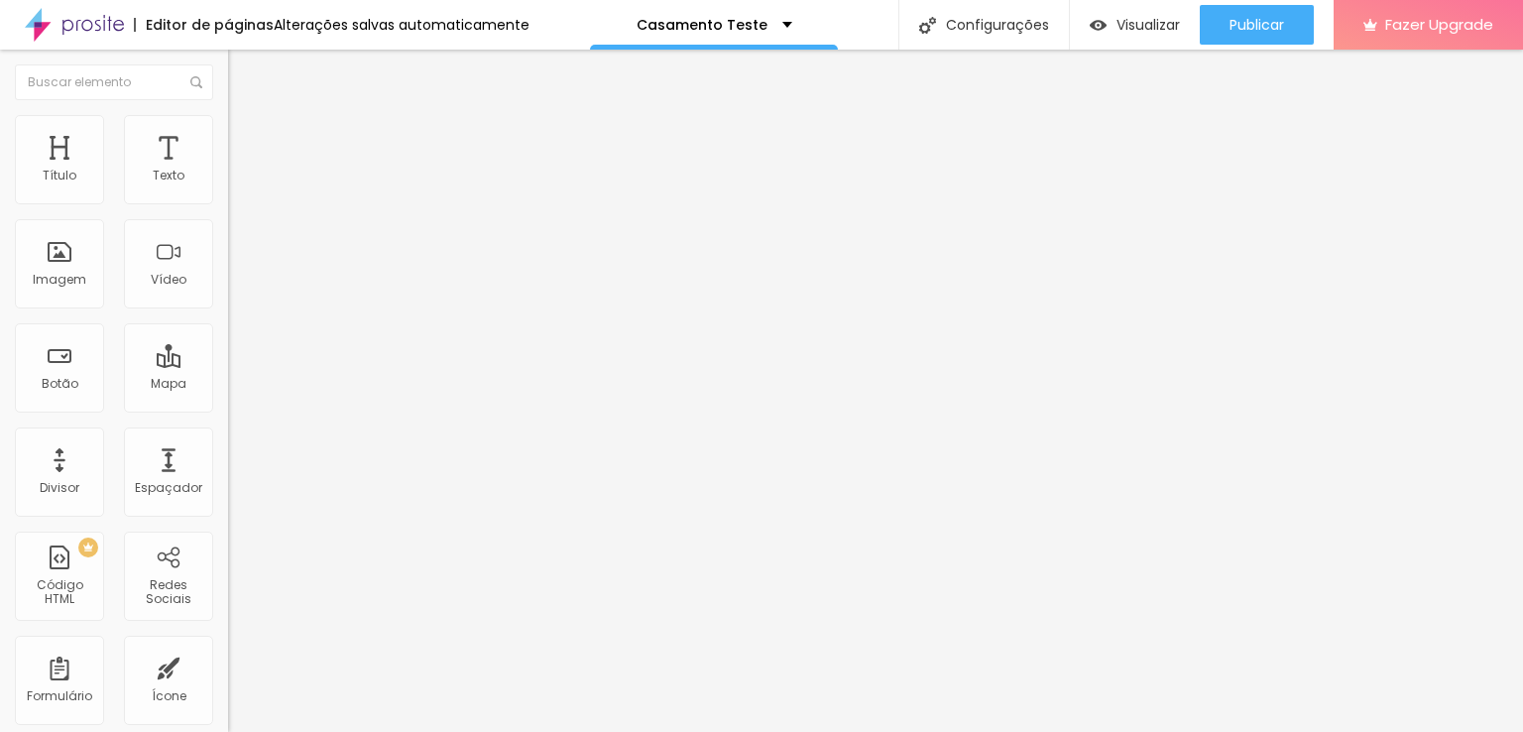
click at [228, 186] on input "[URL][DOMAIN_NAME]" at bounding box center [347, 177] width 238 height 20
click at [228, 186] on input "text" at bounding box center [347, 177] width 238 height 20
paste input "[URL][DOMAIN_NAME]"
type input "[URL][DOMAIN_NAME]"
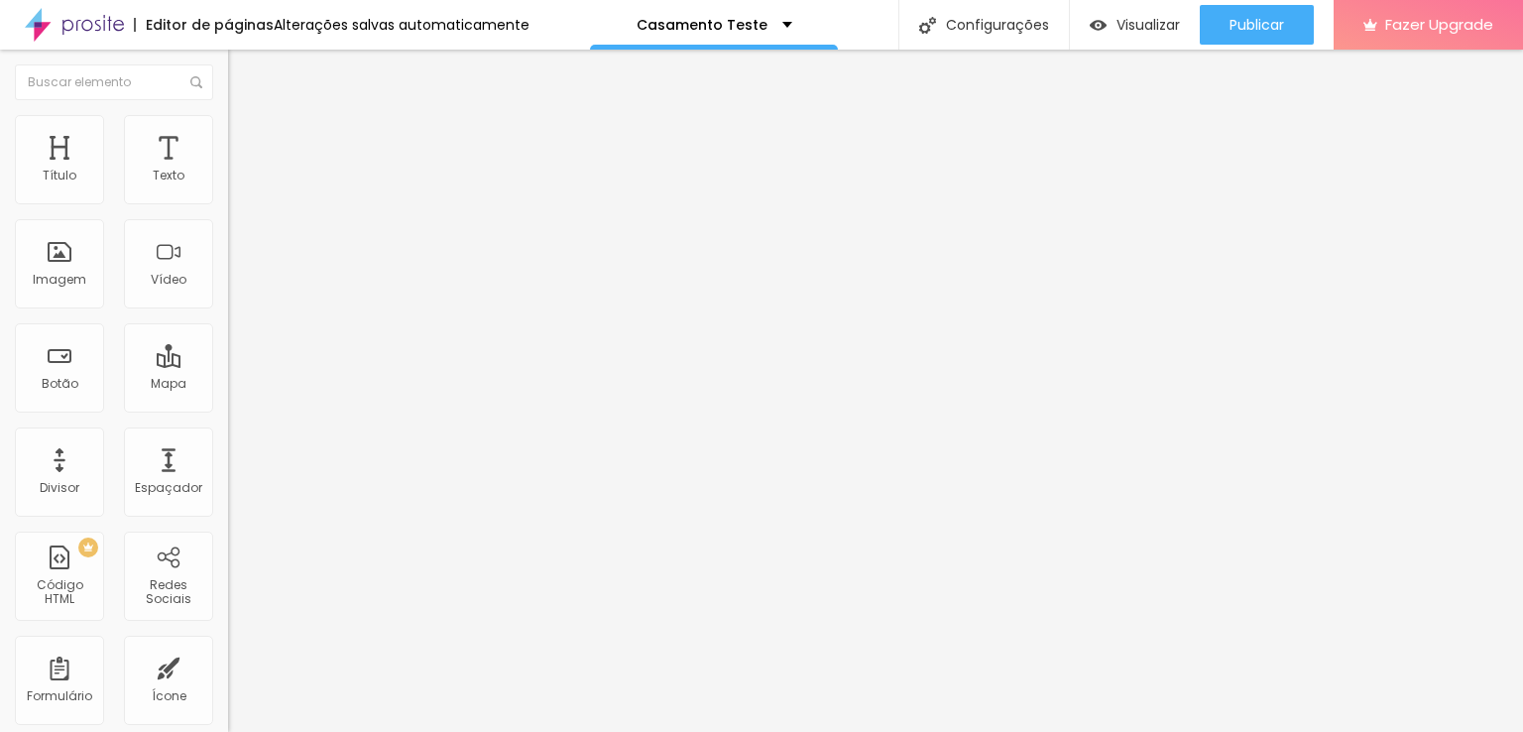
click at [228, 296] on span "4:3 Standard" at bounding box center [268, 288] width 80 height 17
click at [228, 351] on span "Vertical 1" at bounding box center [254, 342] width 53 height 17
click at [228, 332] on span "Standard" at bounding box center [257, 323] width 59 height 17
click at [228, 349] on div "Vertical 1 3:4" at bounding box center [342, 343] width 228 height 12
click at [228, 385] on div at bounding box center [342, 385] width 228 height 0
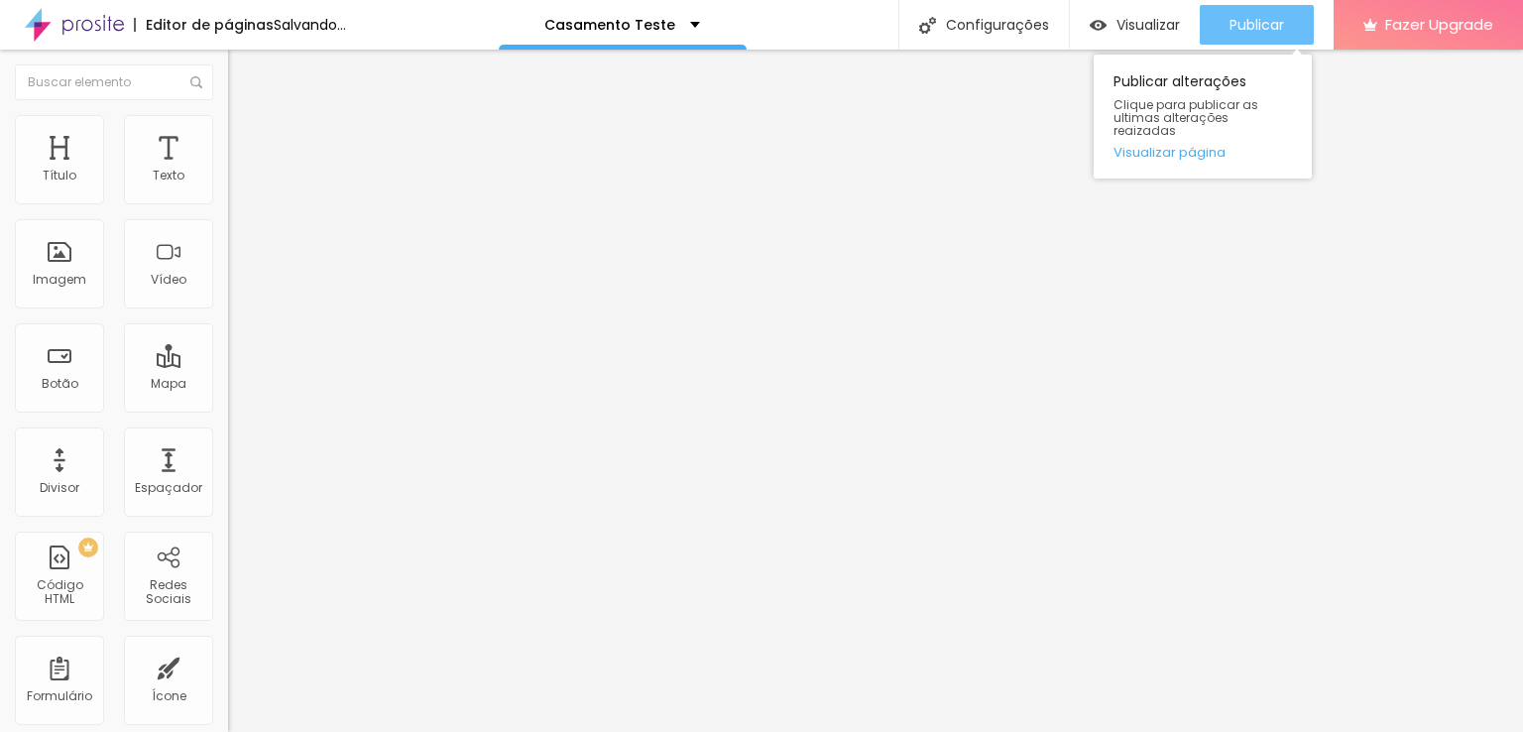
click at [1213, 18] on button "Publicar" at bounding box center [1257, 25] width 114 height 40
click at [1240, 11] on div "Publicar" at bounding box center [1256, 25] width 55 height 40
